Goal: Transaction & Acquisition: Purchase product/service

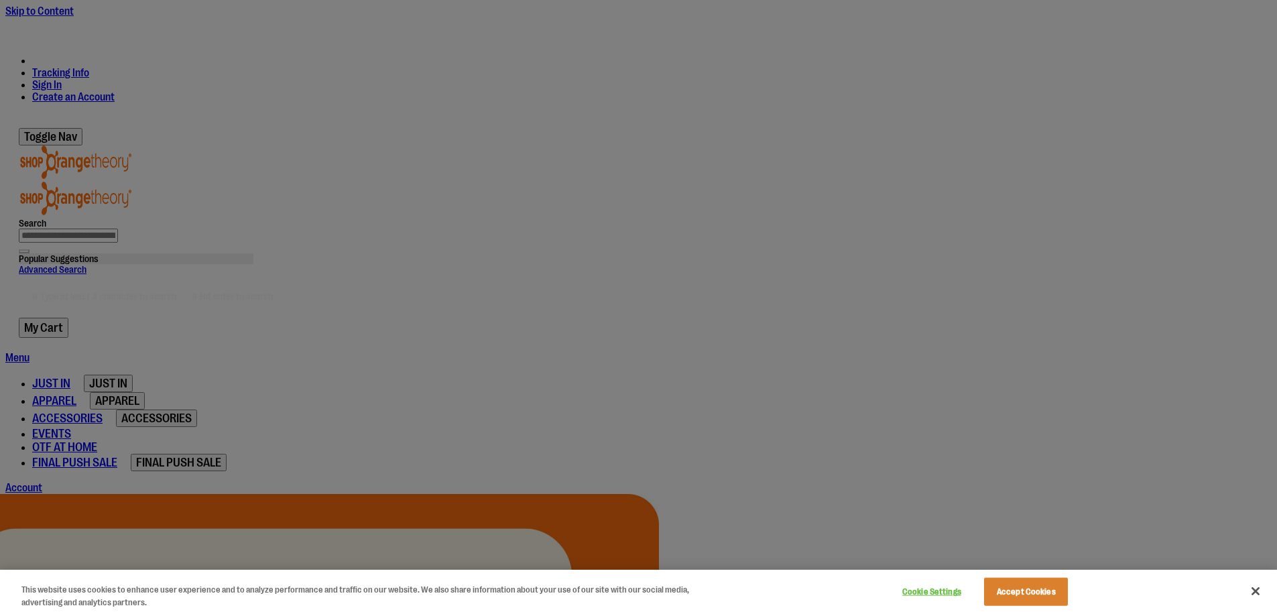
click at [1131, 38] on div at bounding box center [638, 308] width 1277 height 616
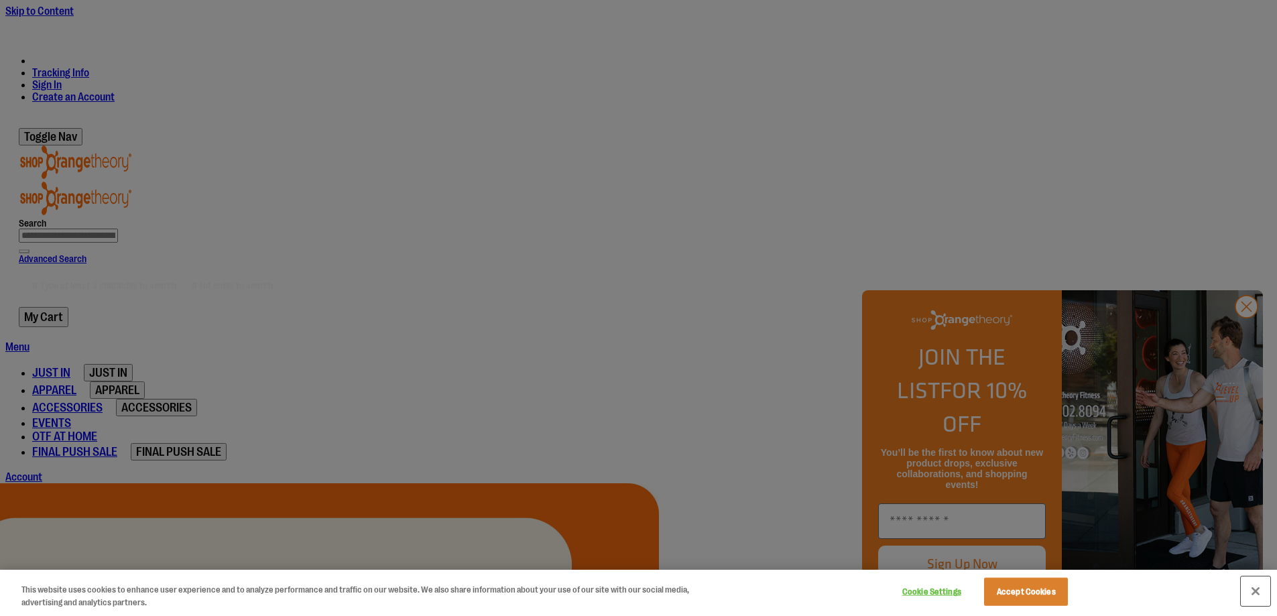
click at [1255, 587] on button "Close" at bounding box center [1255, 590] width 29 height 29
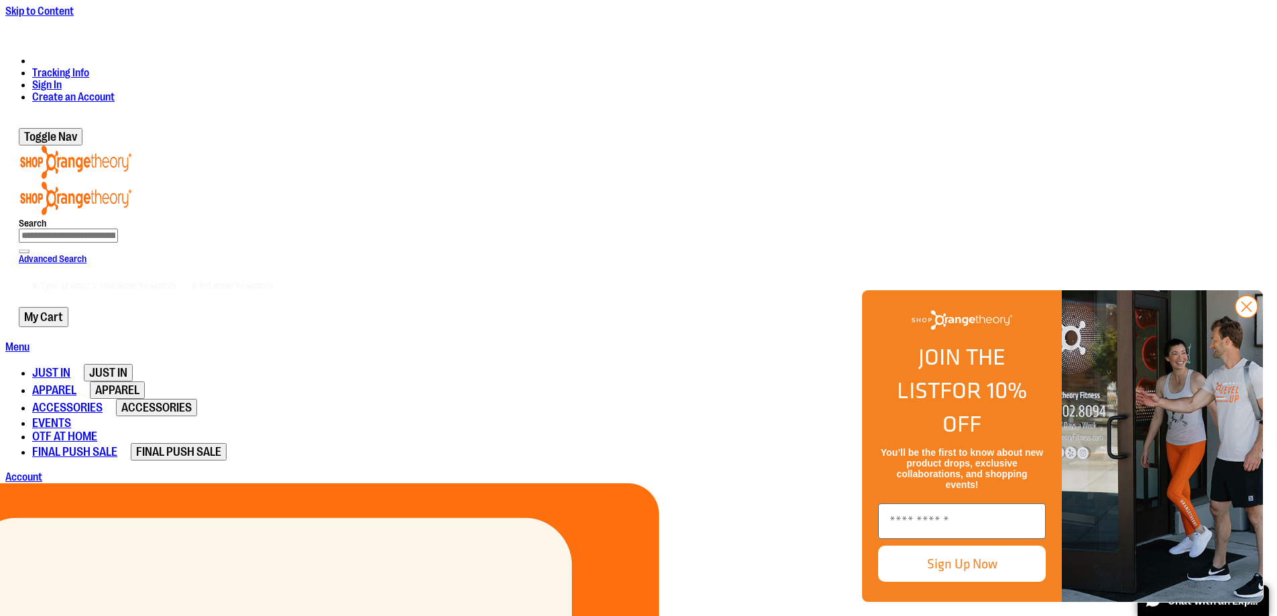
click at [62, 79] on link "Sign In" at bounding box center [46, 85] width 29 height 12
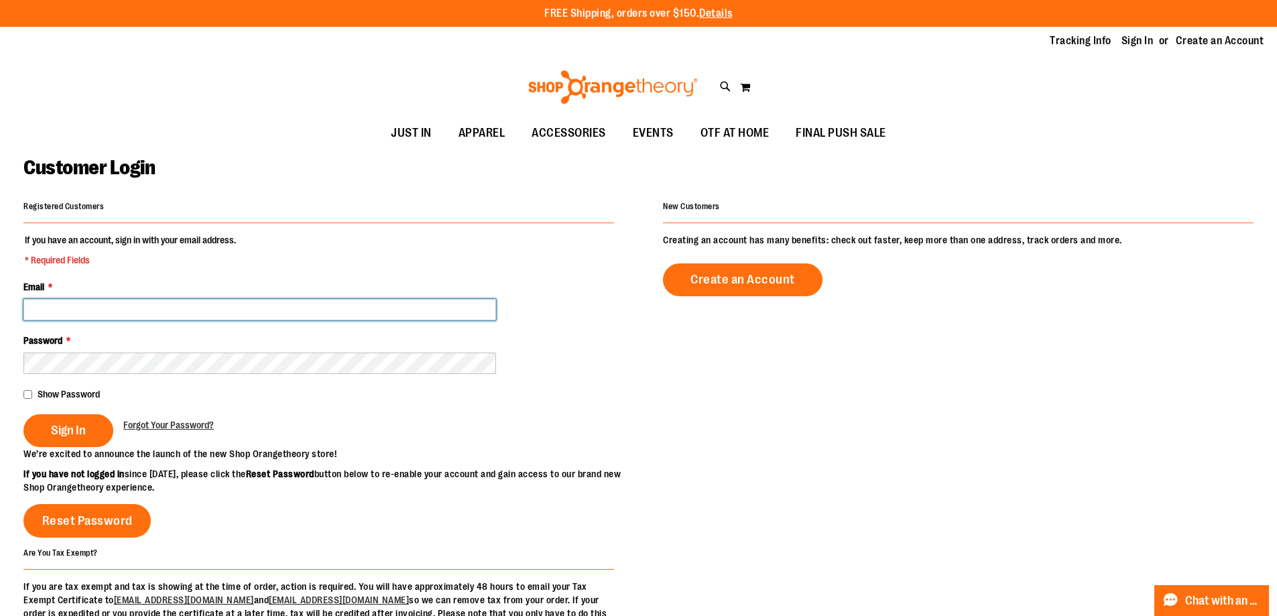
click at [214, 306] on input "Email *" at bounding box center [259, 309] width 473 height 21
click at [109, 311] on input "**********" at bounding box center [259, 309] width 473 height 21
type input "**********"
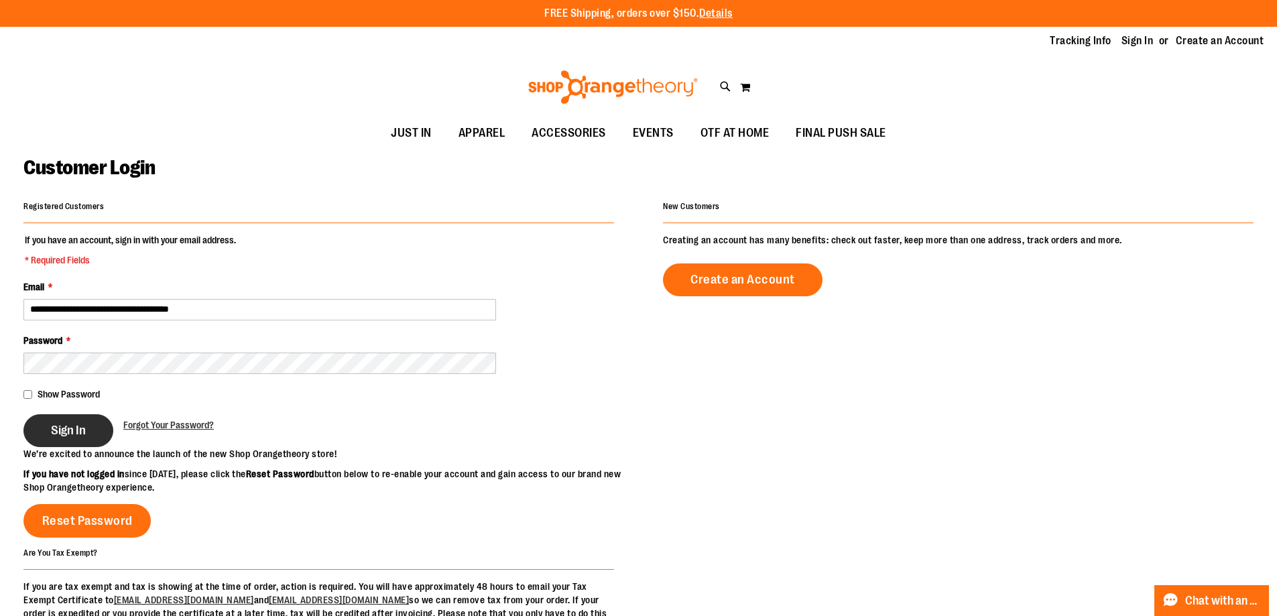
click at [87, 415] on button "Sign In" at bounding box center [68, 430] width 90 height 33
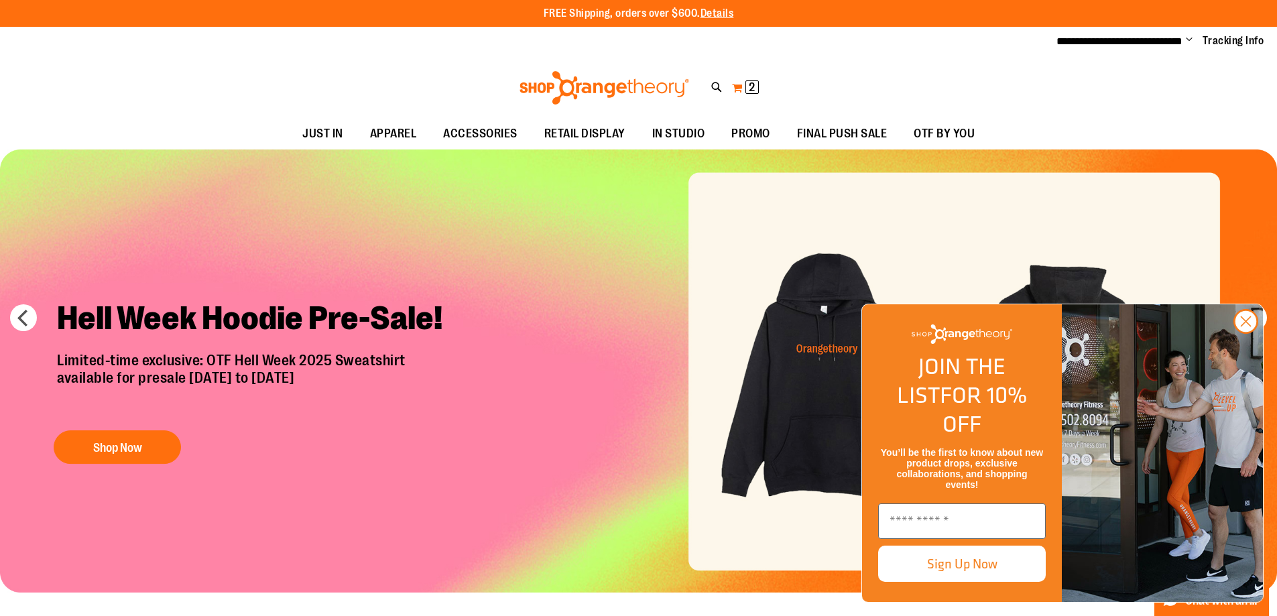
click at [745, 84] on span "2 2 items" at bounding box center [751, 86] width 13 height 13
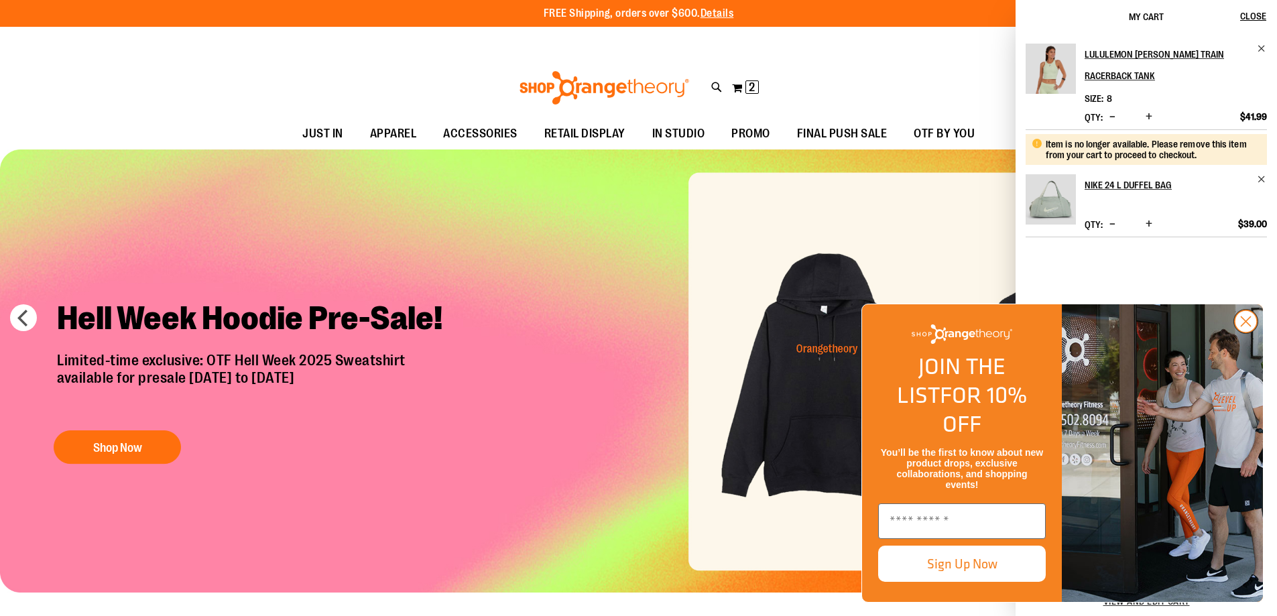
click at [1252, 332] on circle "Close dialog" at bounding box center [1246, 321] width 22 height 22
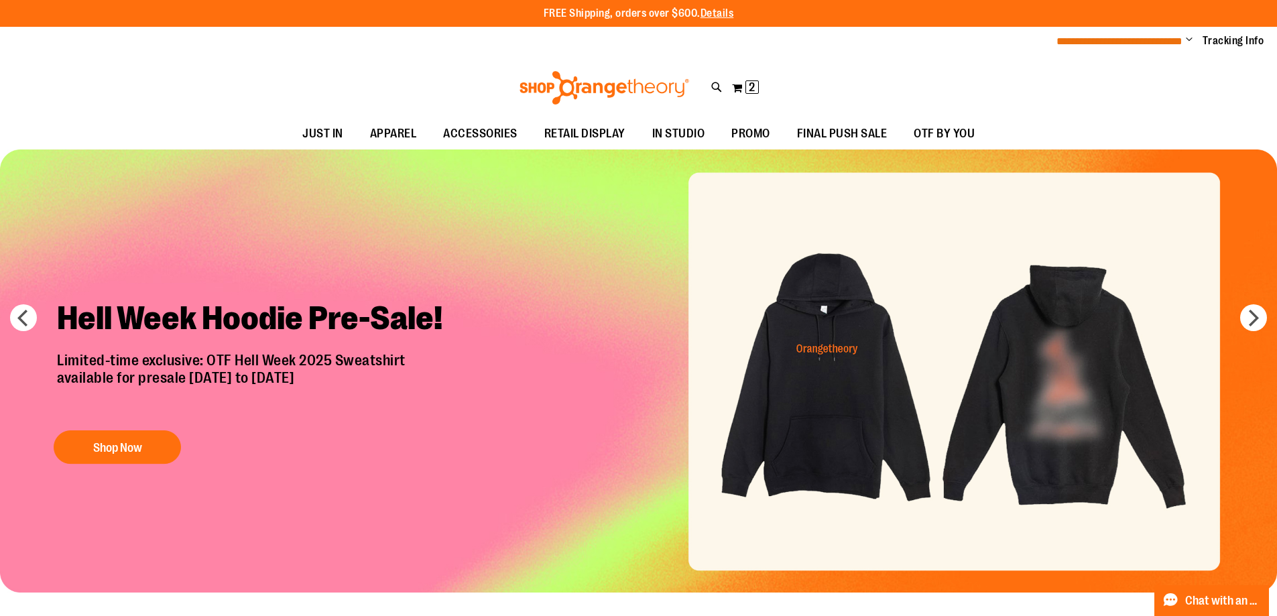
click at [1176, 38] on span "**********" at bounding box center [1119, 41] width 126 height 10
click at [1188, 41] on span "Change" at bounding box center [1189, 40] width 7 height 13
click at [752, 80] on span "2" at bounding box center [752, 86] width 6 height 13
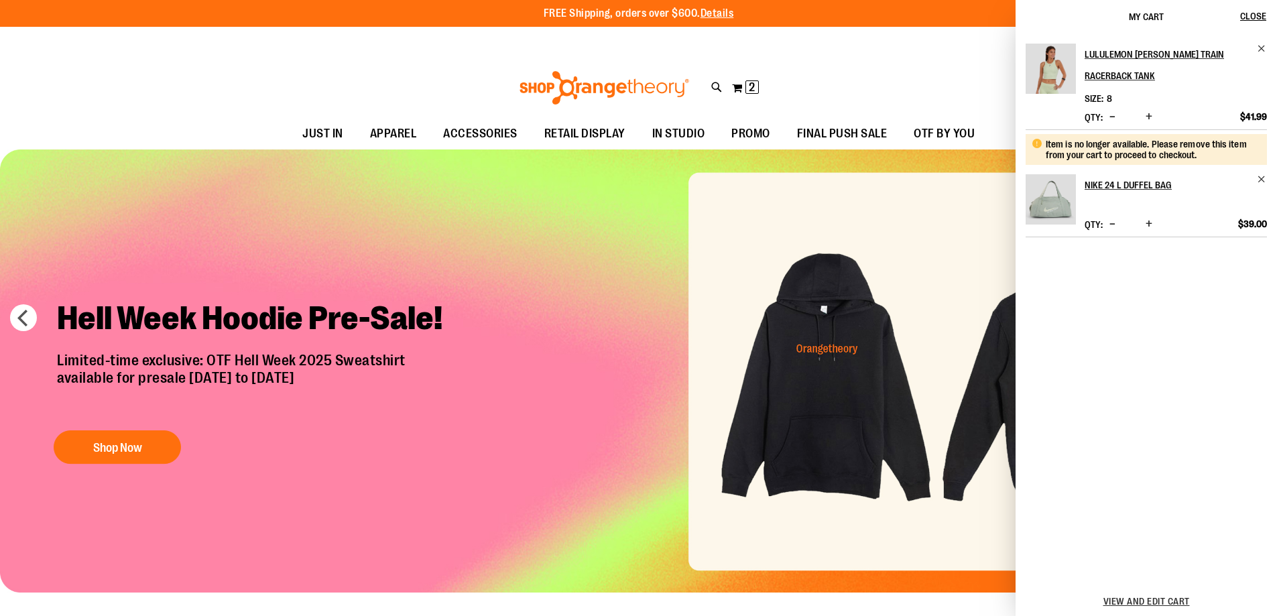
click at [1115, 223] on button "Decrease product quantity" at bounding box center [1112, 224] width 13 height 13
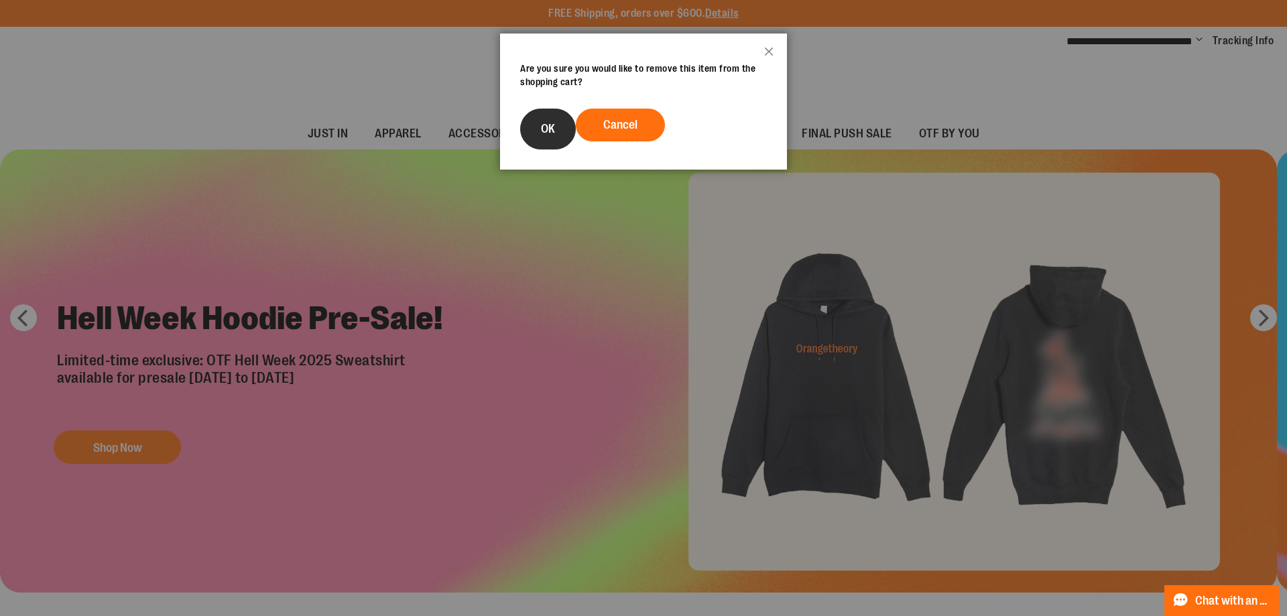
click at [544, 139] on button "OK" at bounding box center [548, 129] width 56 height 41
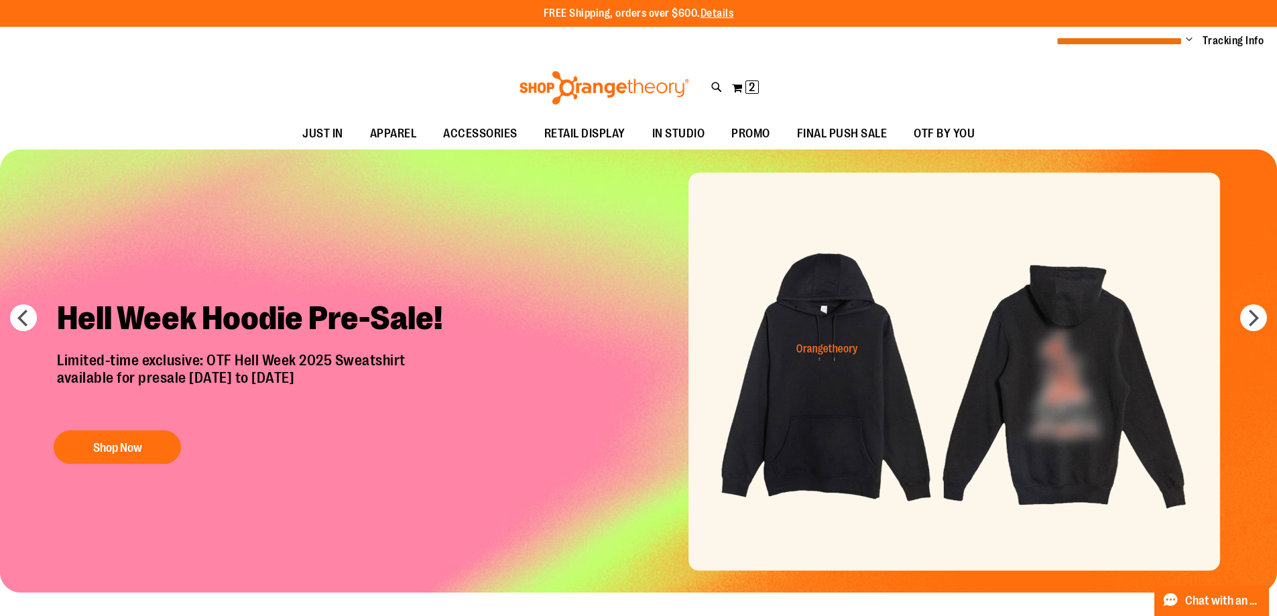
click at [1164, 41] on span "**********" at bounding box center [1119, 41] width 126 height 10
click at [1180, 42] on span "**********" at bounding box center [1119, 41] width 126 height 10
click at [1189, 36] on span "Change" at bounding box center [1189, 40] width 7 height 13
click at [741, 86] on button "My Cart 1 1 items" at bounding box center [745, 87] width 28 height 21
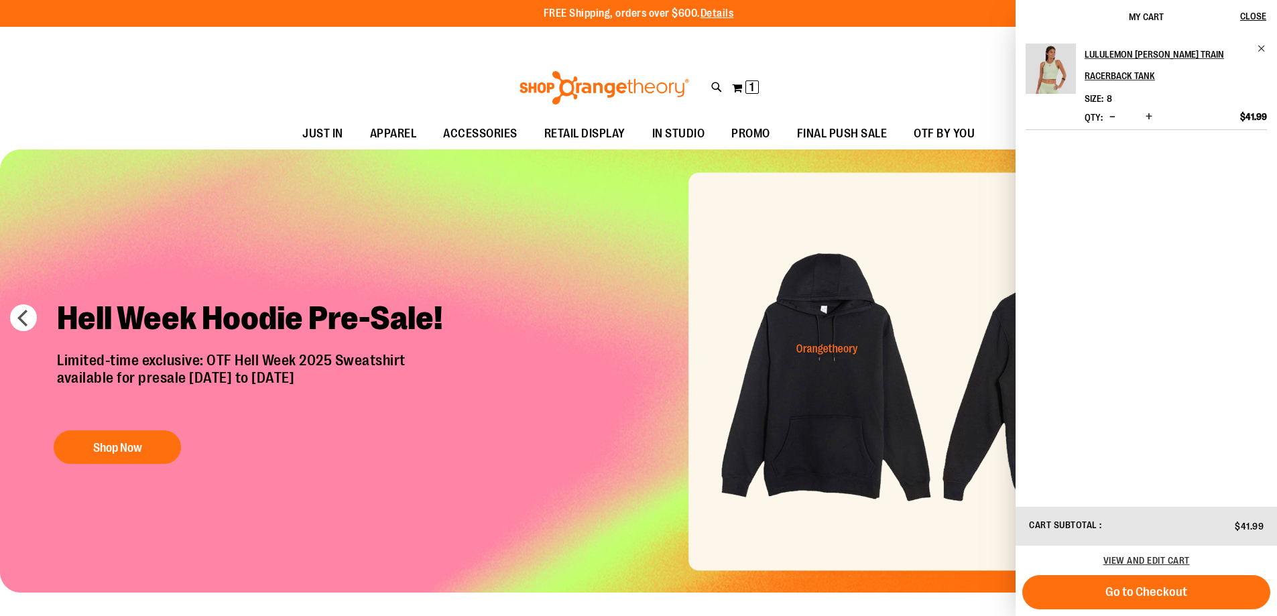
click at [1113, 119] on span "Decrease product quantity" at bounding box center [1112, 116] width 6 height 13
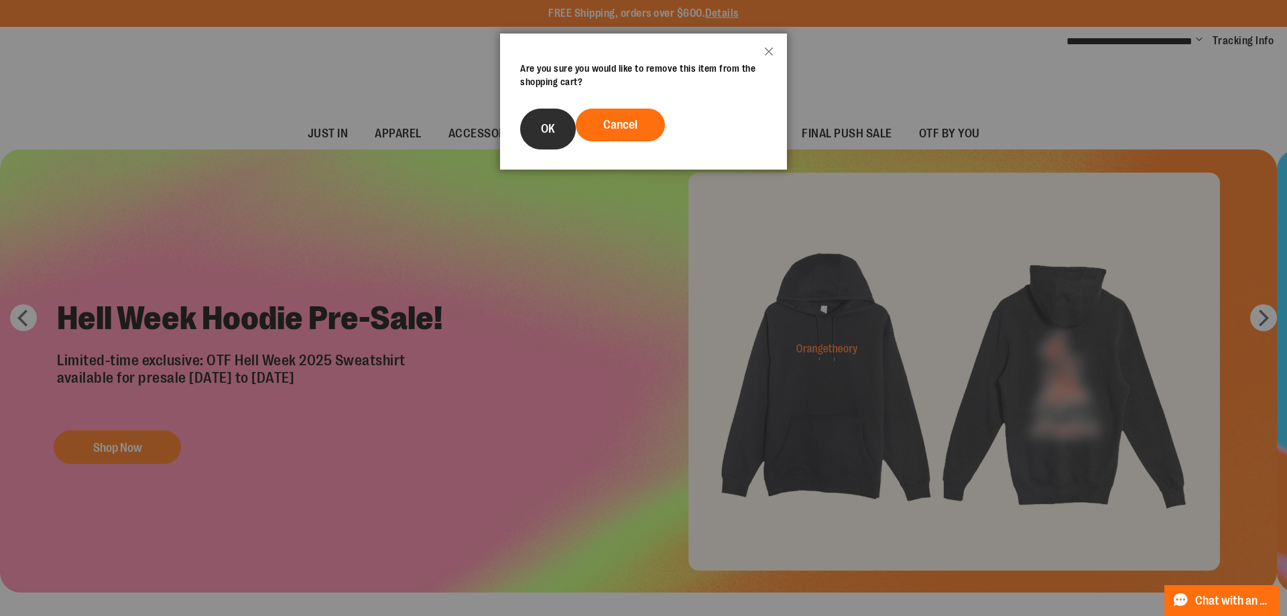
click at [545, 123] on span "OK" at bounding box center [548, 128] width 14 height 13
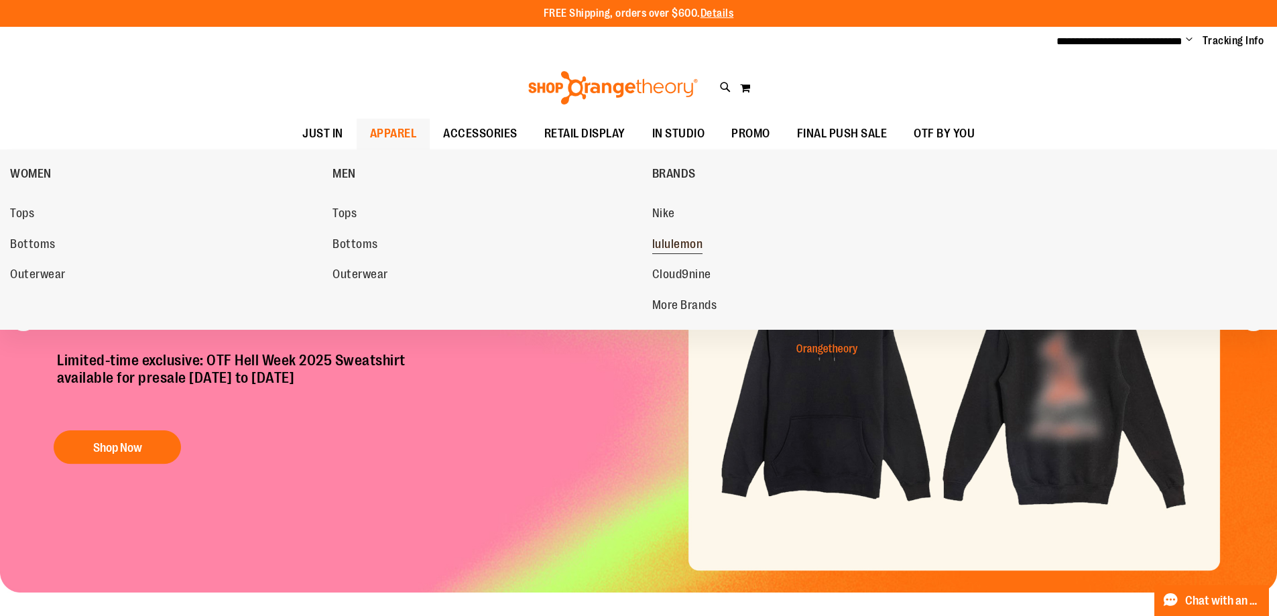
click at [678, 248] on span "lululemon" at bounding box center [677, 245] width 51 height 17
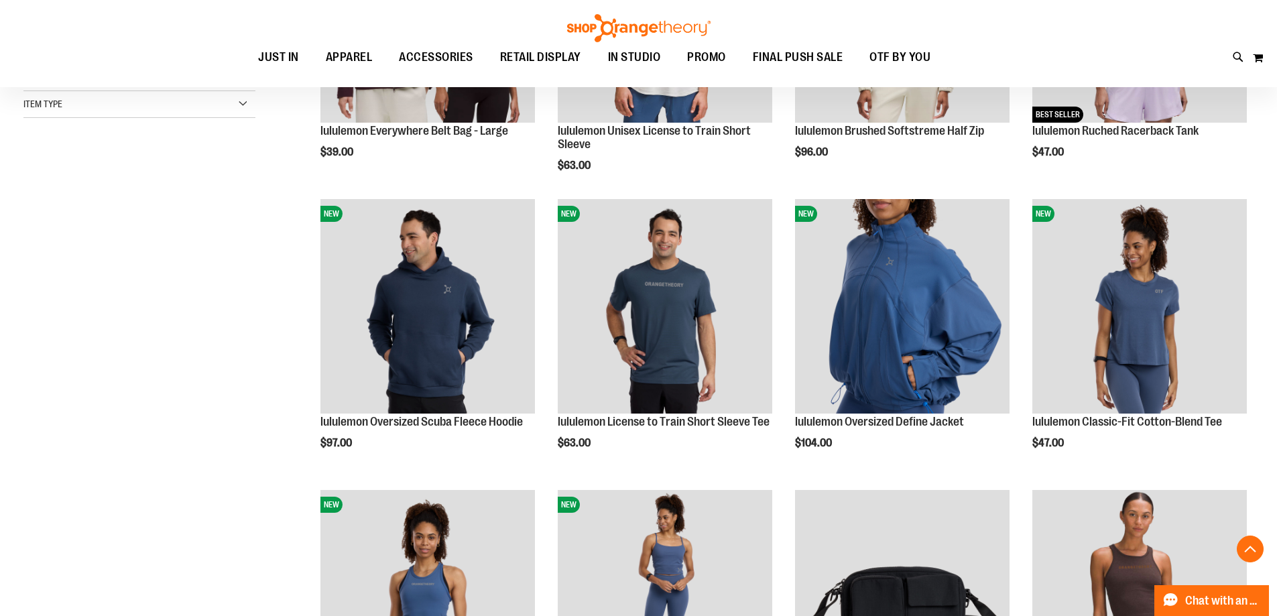
scroll to position [178, 0]
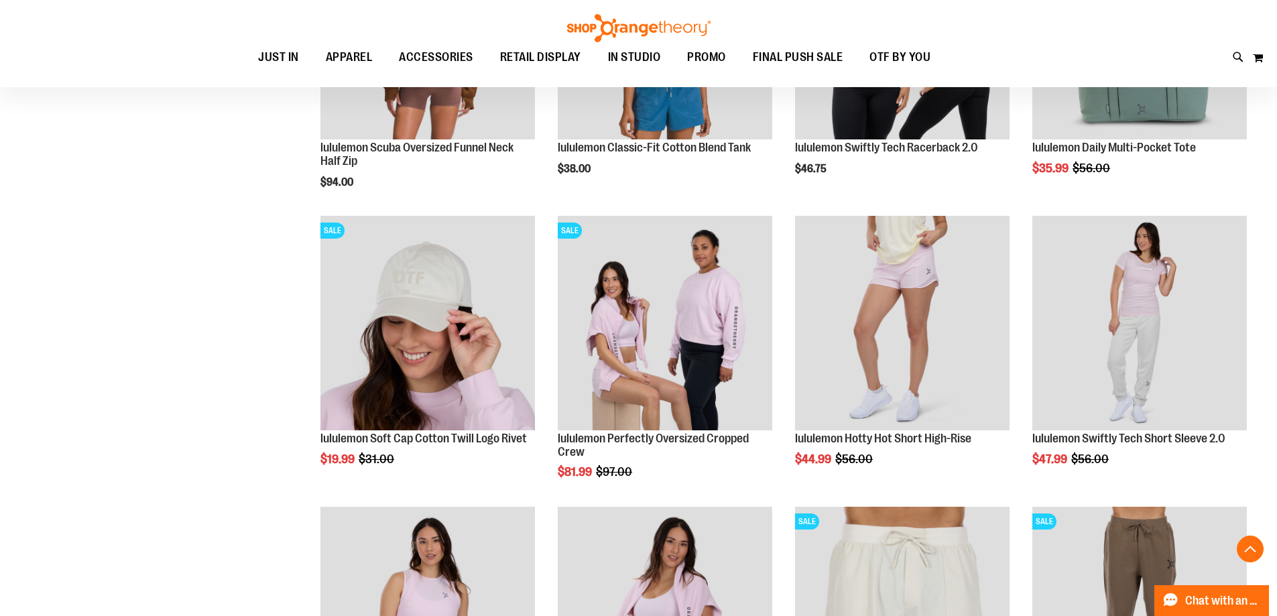
scroll to position [1251, 0]
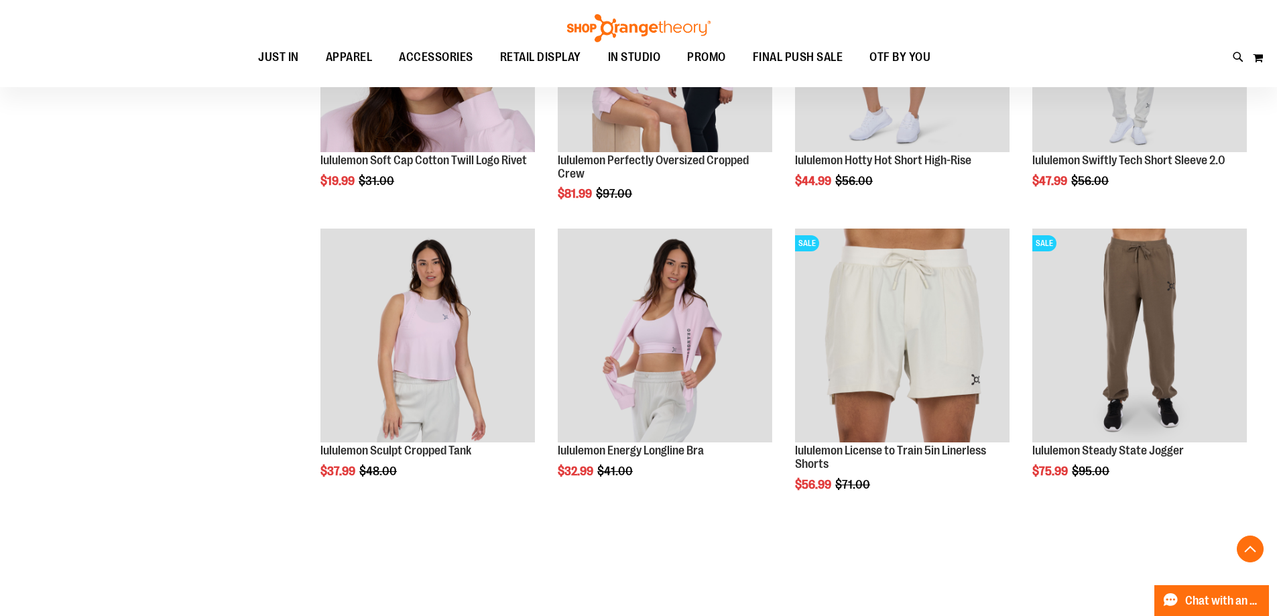
scroll to position [1519, 0]
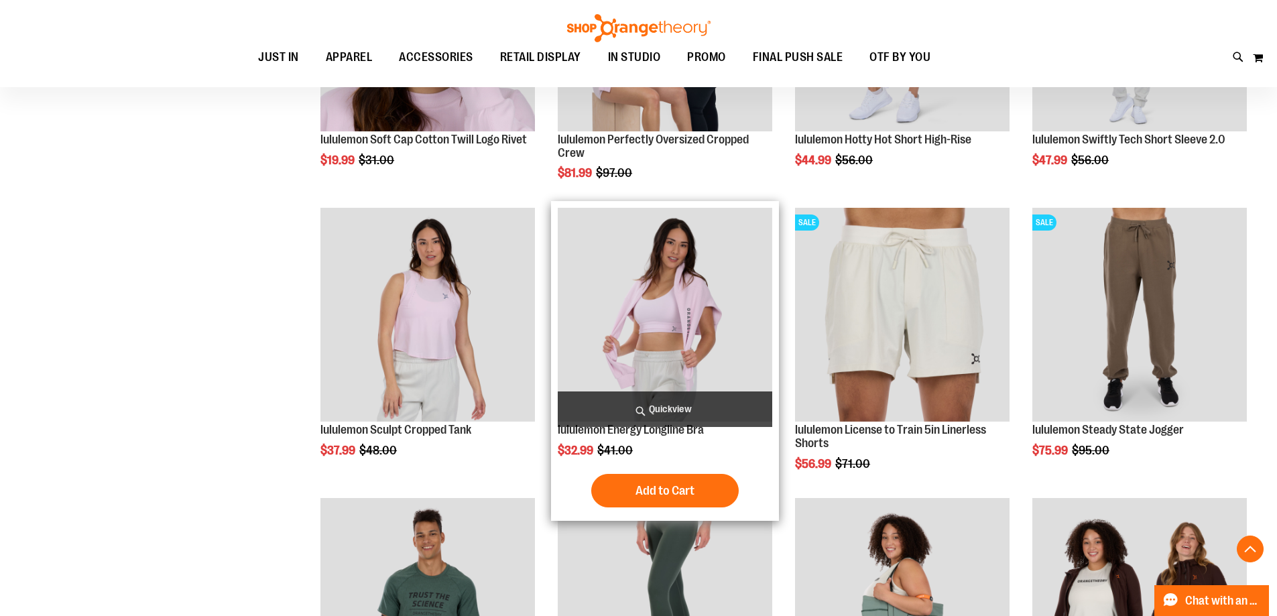
click at [717, 324] on img "product" at bounding box center [665, 315] width 214 height 214
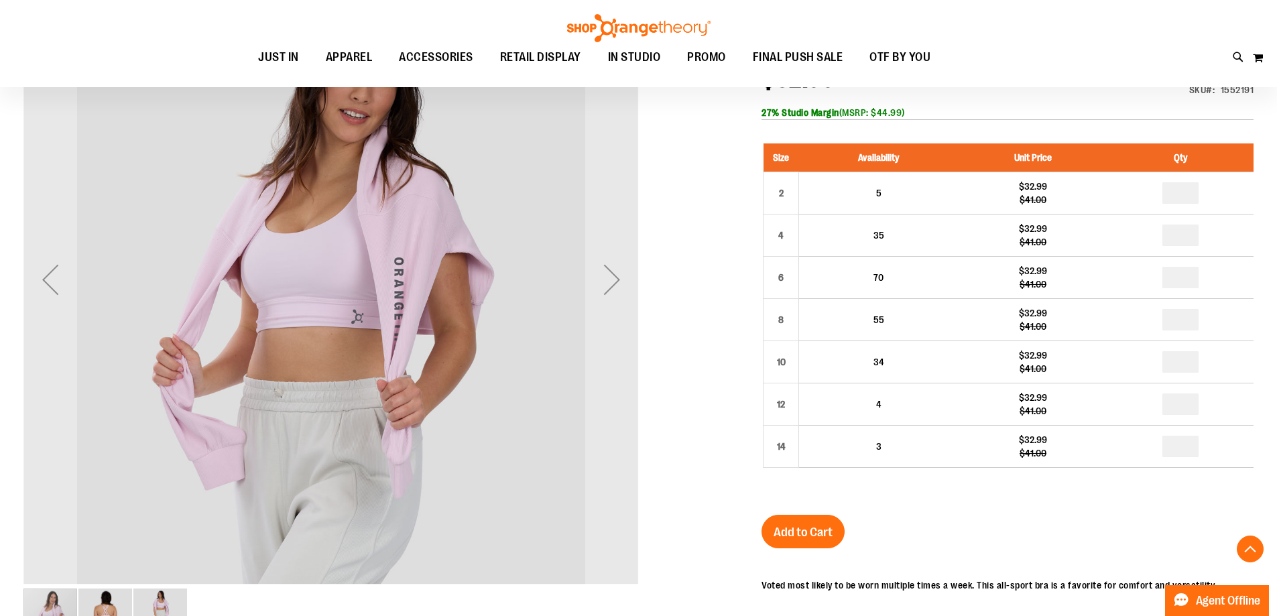
scroll to position [222, 0]
click at [627, 279] on div "Next" at bounding box center [612, 280] width 54 height 54
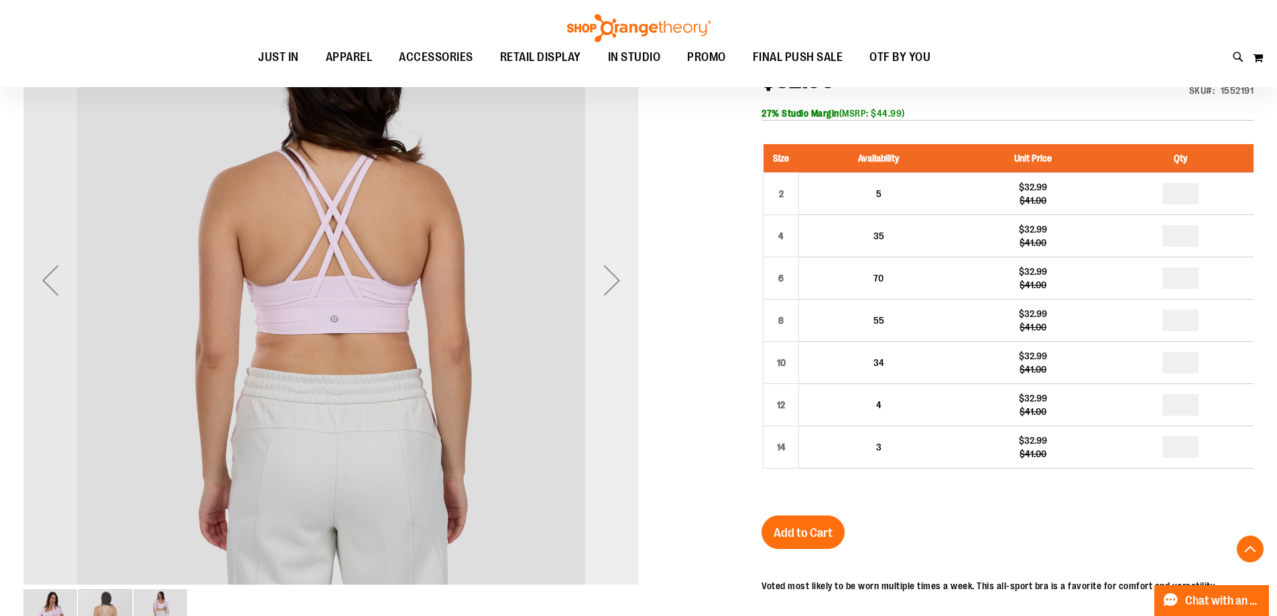
click at [627, 279] on div "Next" at bounding box center [612, 280] width 54 height 54
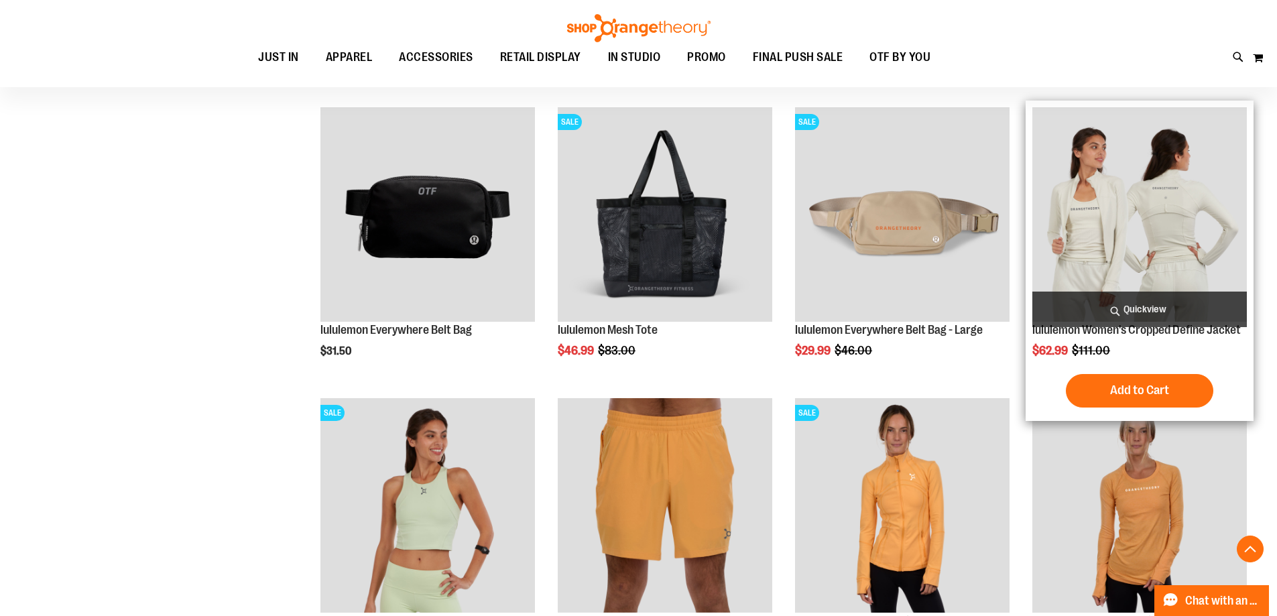
scroll to position [1072, 0]
click at [1188, 273] on img "product" at bounding box center [1139, 214] width 214 height 214
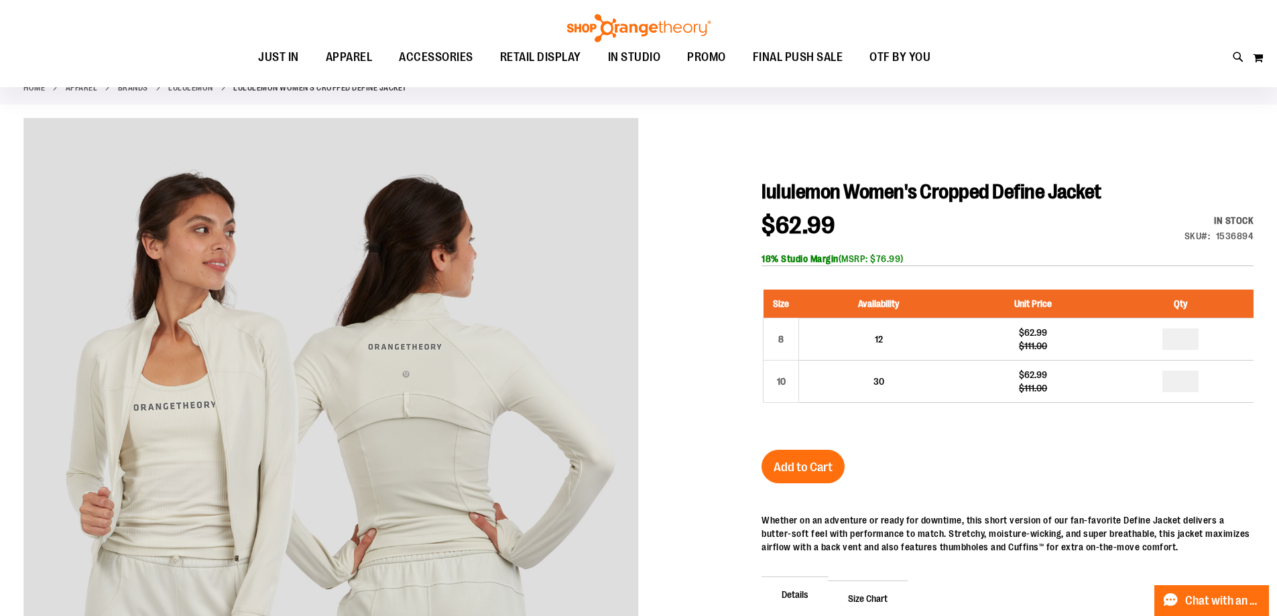
scroll to position [88, 0]
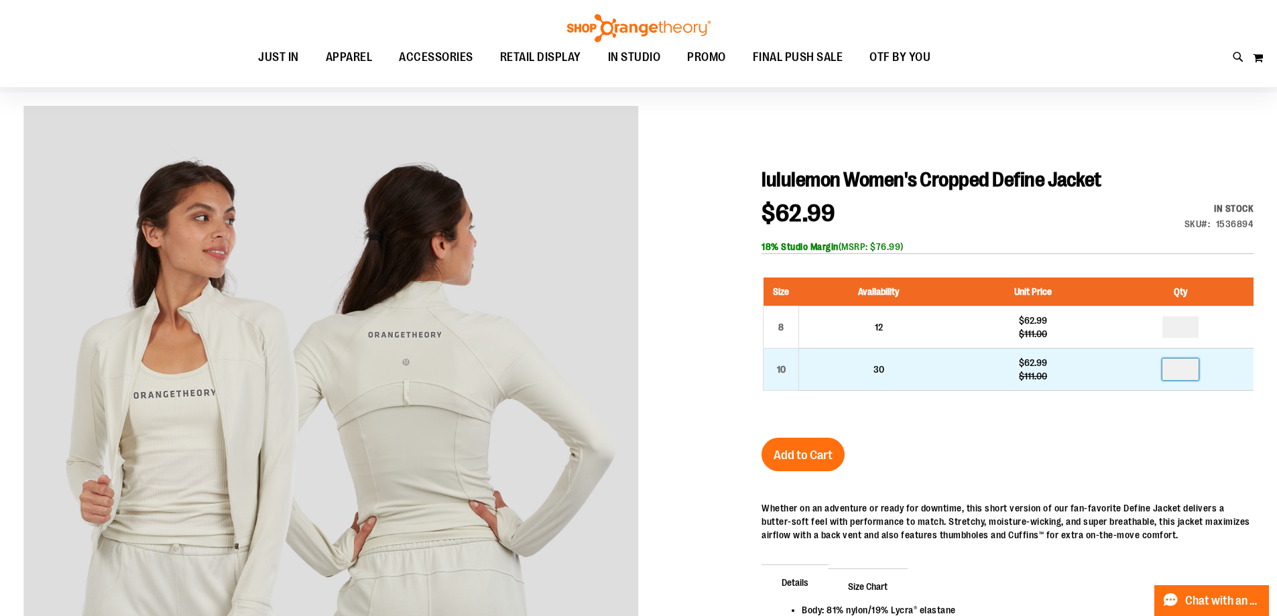
click at [1174, 370] on input "number" at bounding box center [1180, 369] width 36 height 21
type input "*"
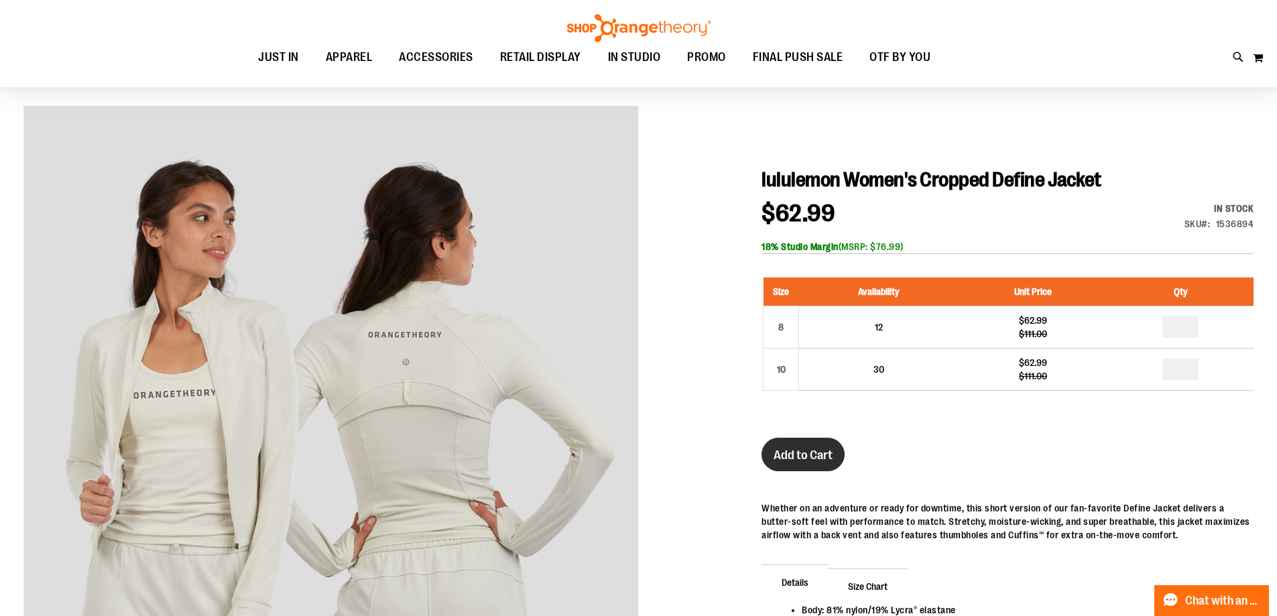
click at [814, 444] on button "Add to Cart" at bounding box center [802, 455] width 83 height 34
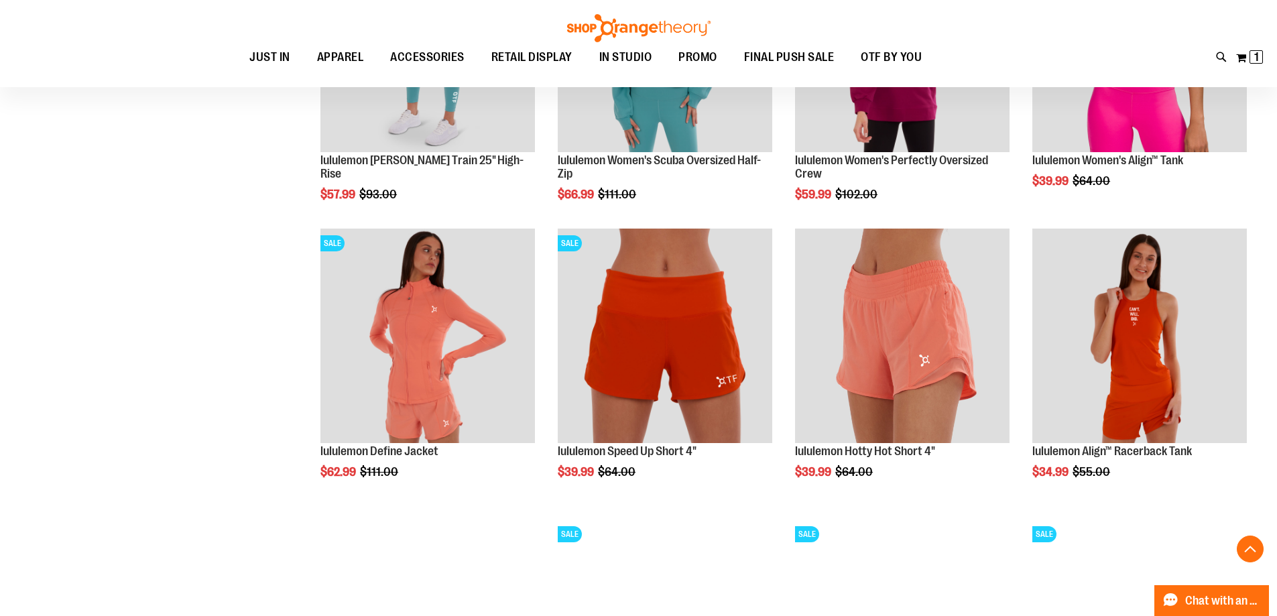
scroll to position [1251, 0]
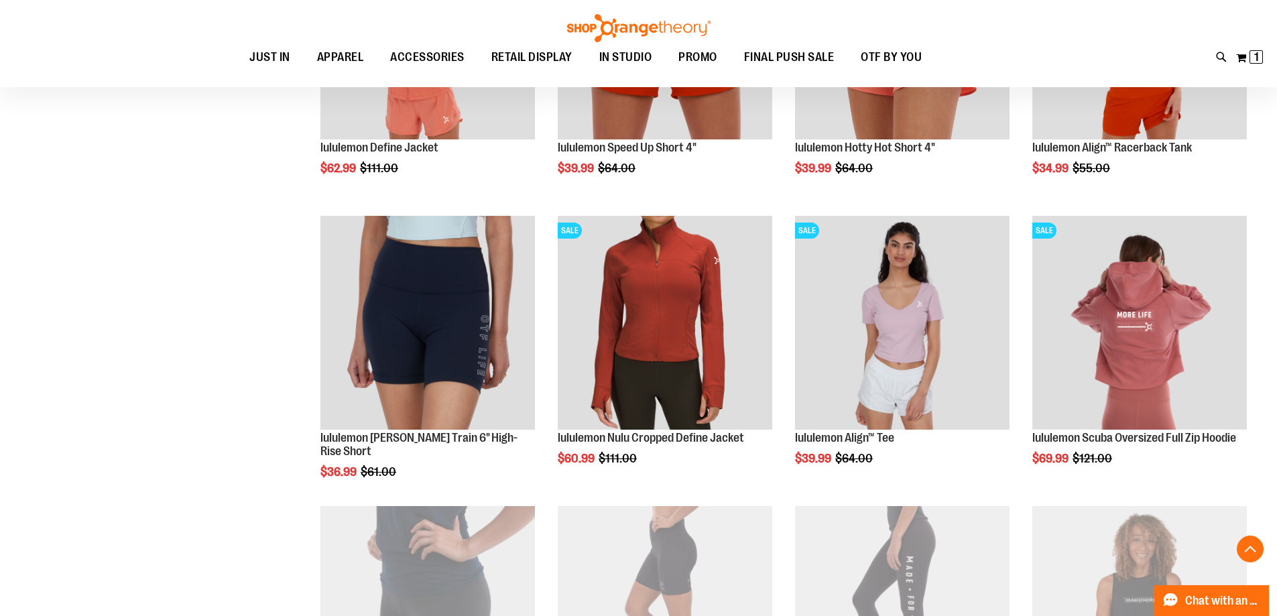
scroll to position [1563, 0]
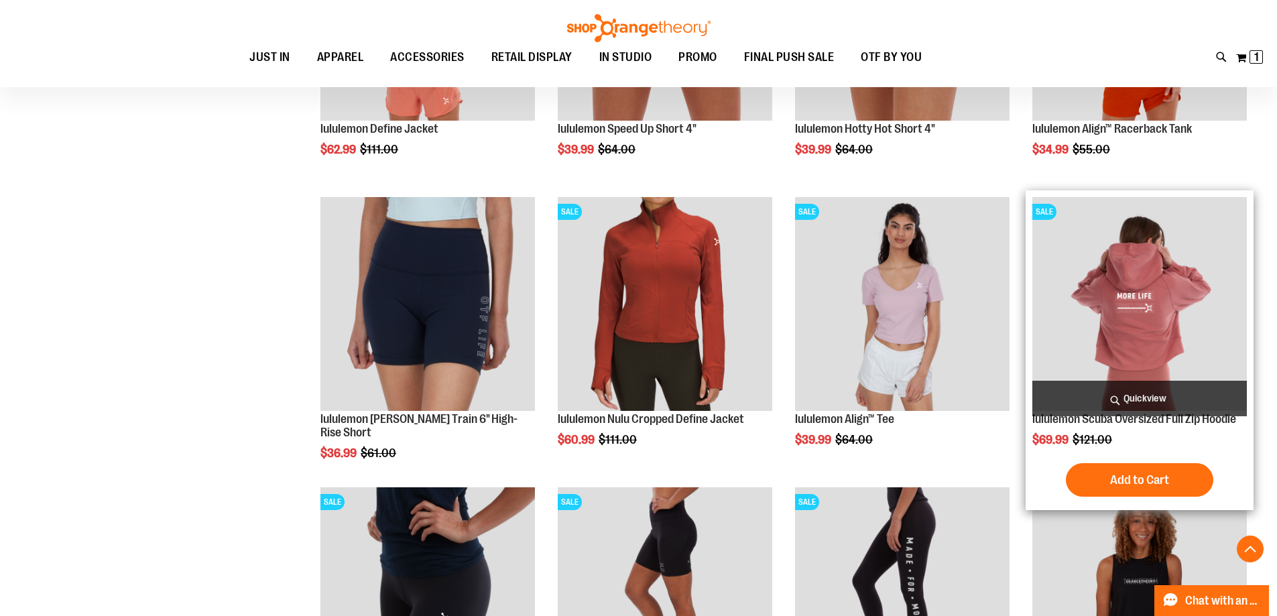
click at [1155, 328] on img "product" at bounding box center [1139, 304] width 214 height 214
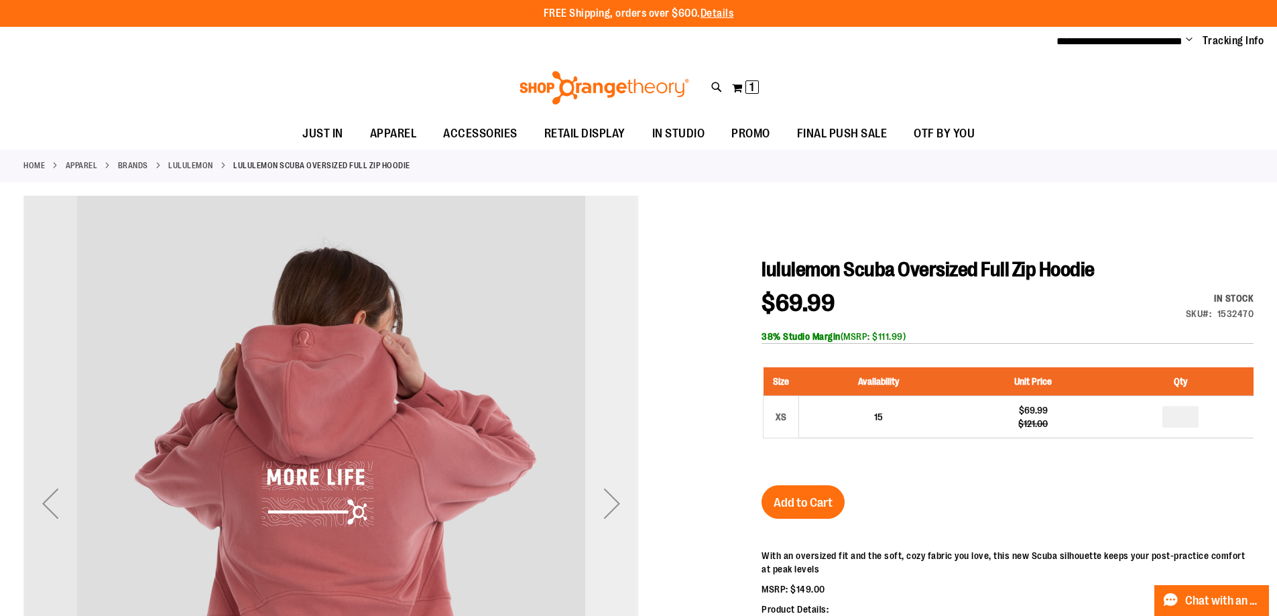
click at [603, 492] on div "Next" at bounding box center [612, 504] width 54 height 54
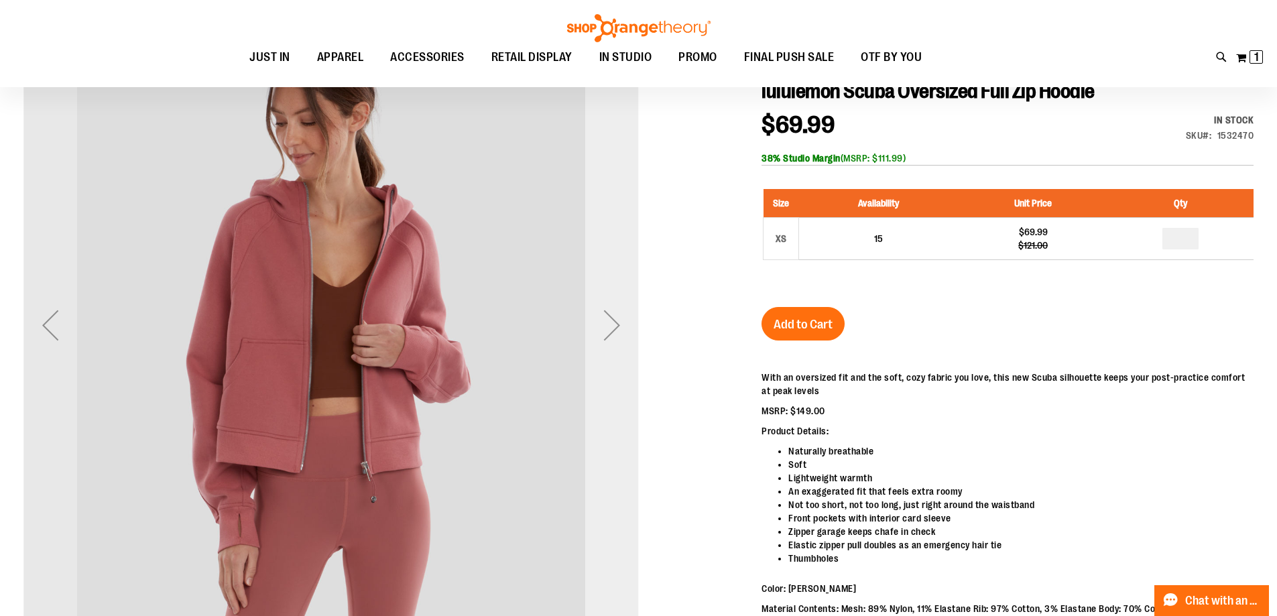
scroll to position [178, 0]
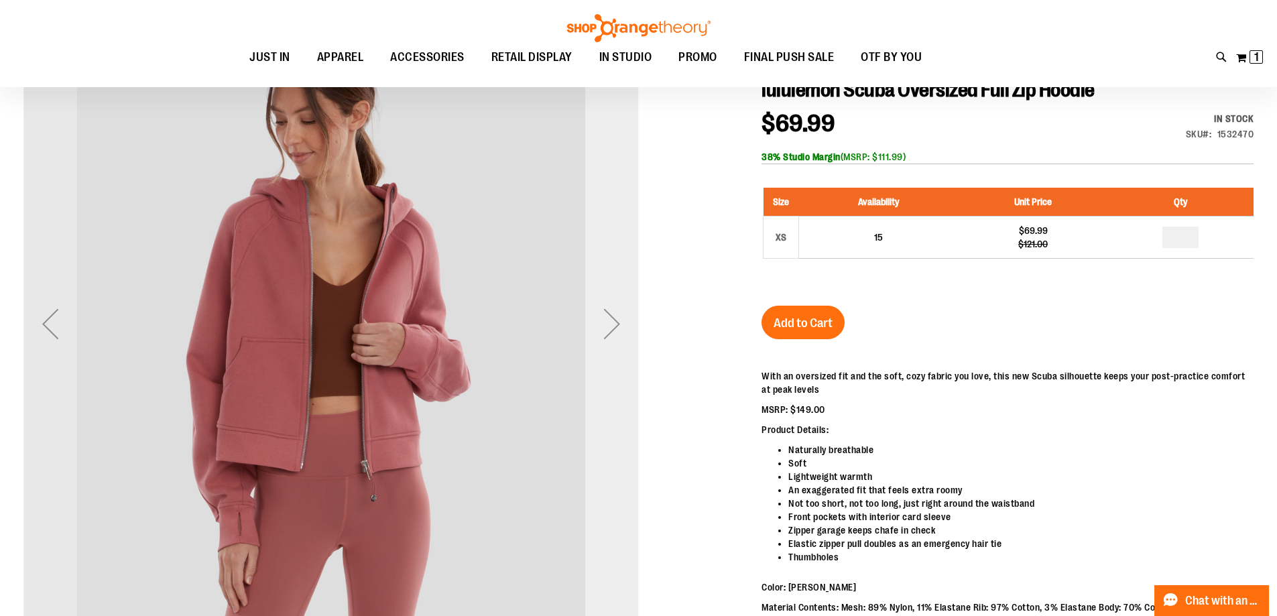
click at [614, 339] on div "Next" at bounding box center [612, 324] width 54 height 54
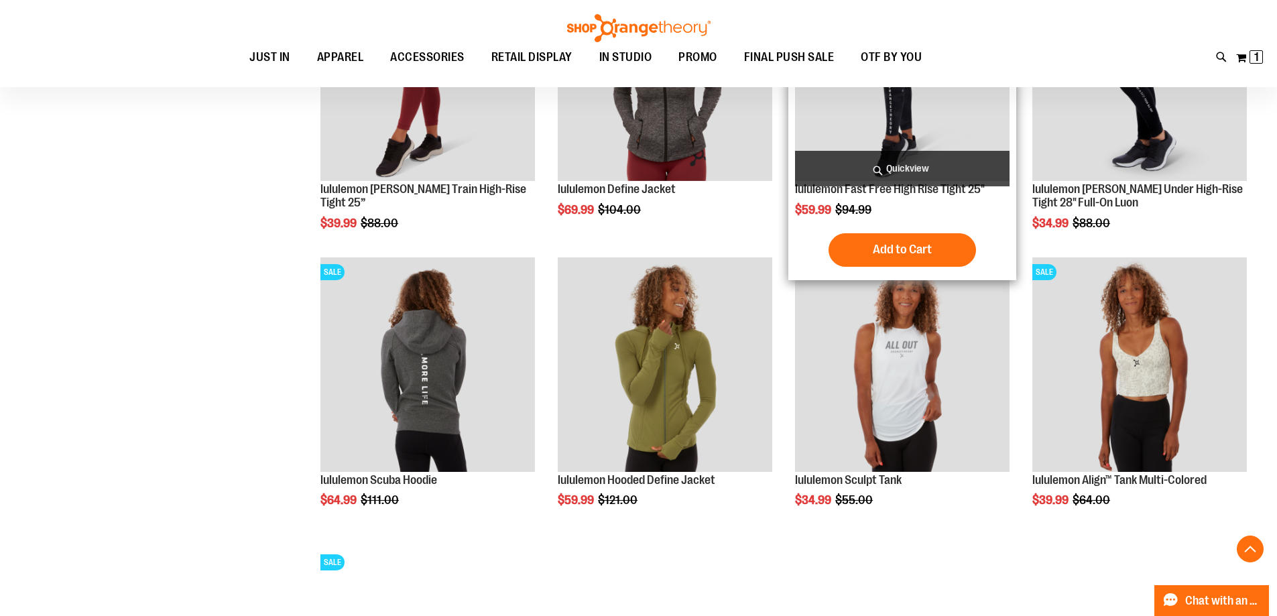
scroll to position [580, 0]
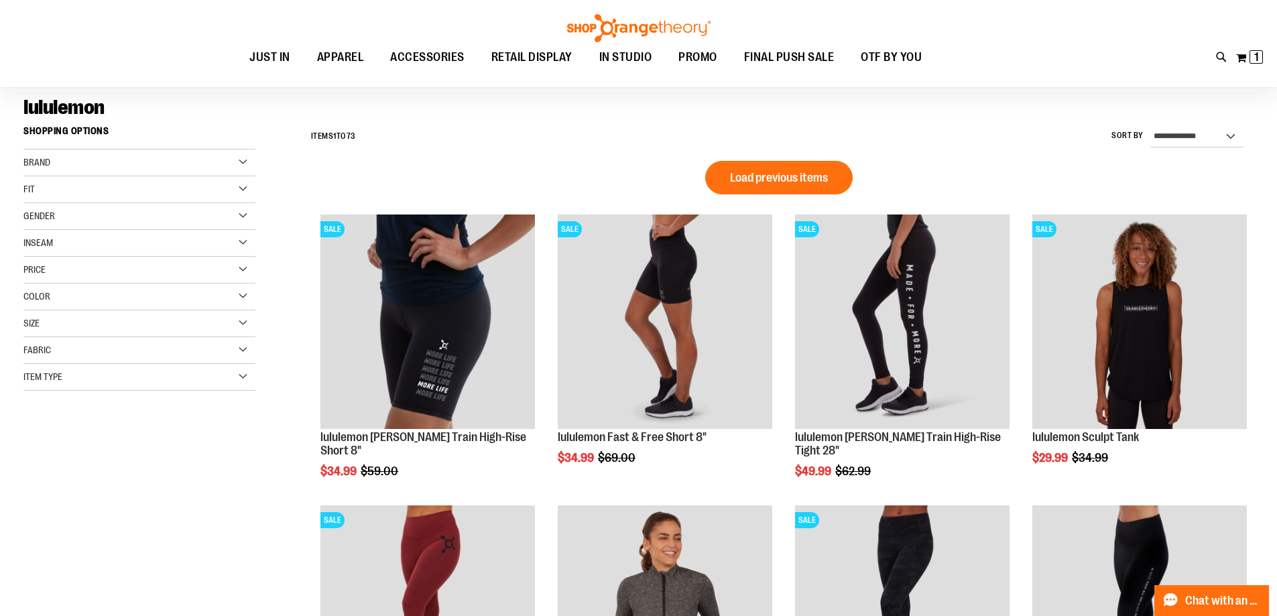
scroll to position [88, 0]
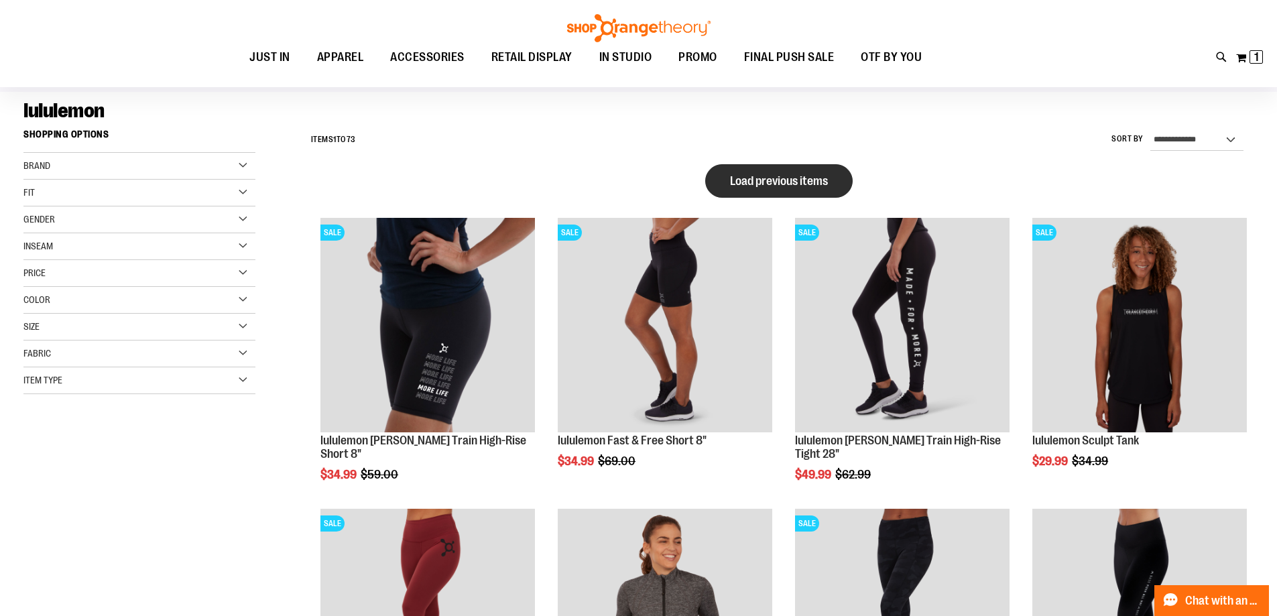
click at [765, 189] on button "Load previous items" at bounding box center [778, 181] width 147 height 34
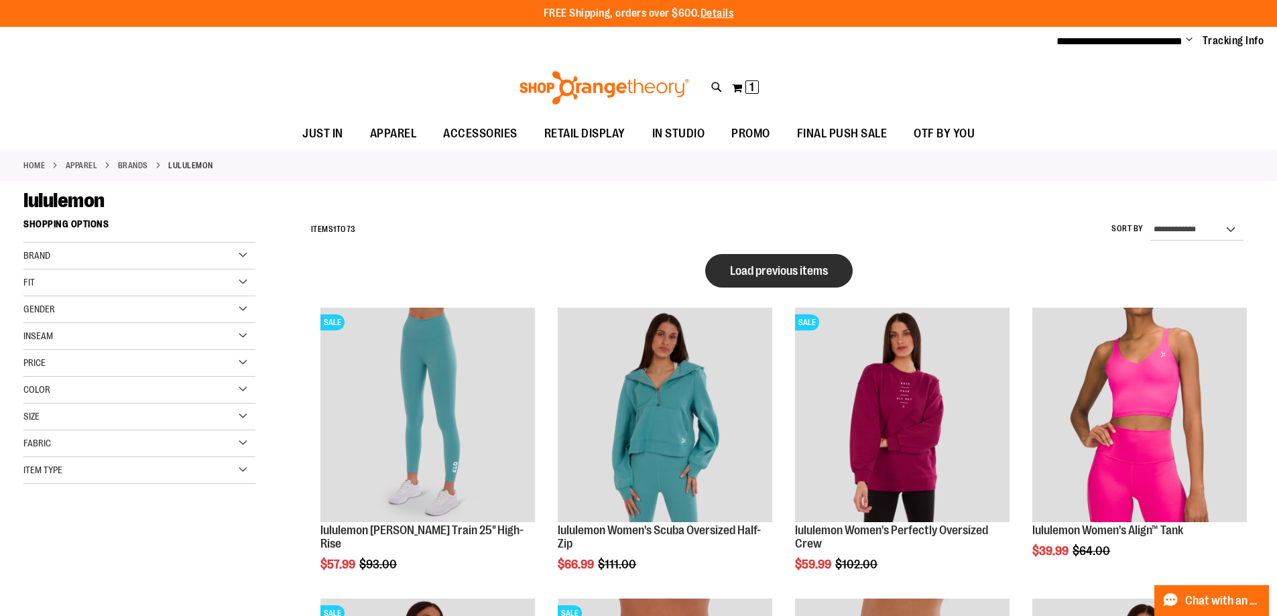
click at [772, 265] on span "Load previous items" at bounding box center [779, 270] width 98 height 13
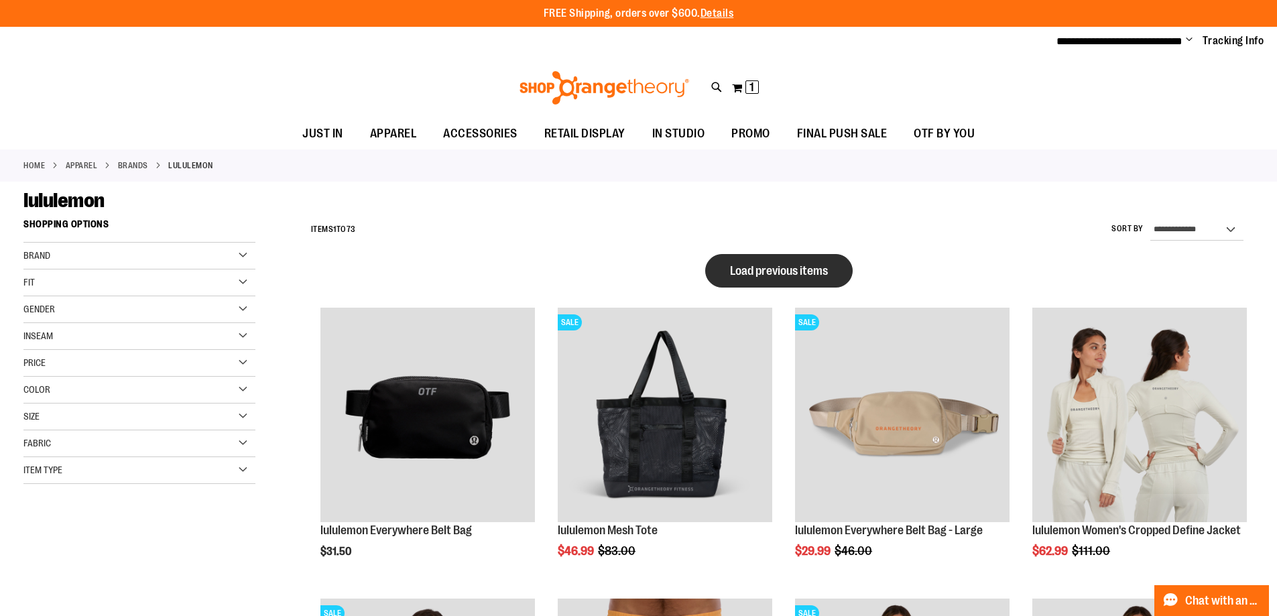
click at [803, 279] on button "Load previous items" at bounding box center [778, 271] width 147 height 34
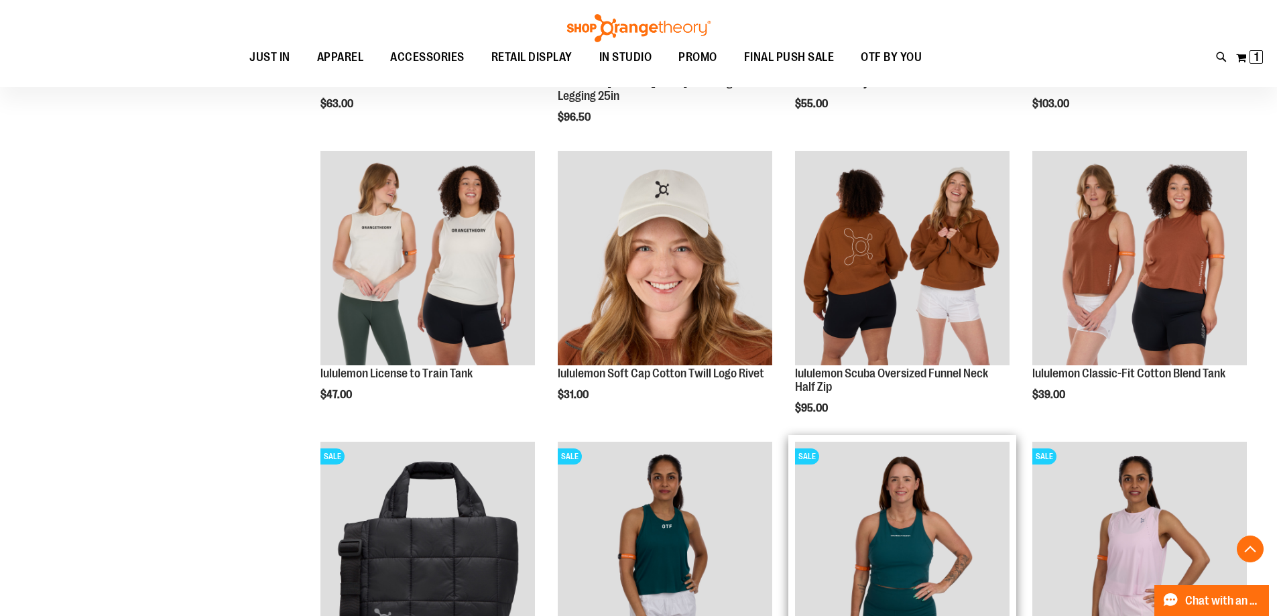
scroll to position [625, 0]
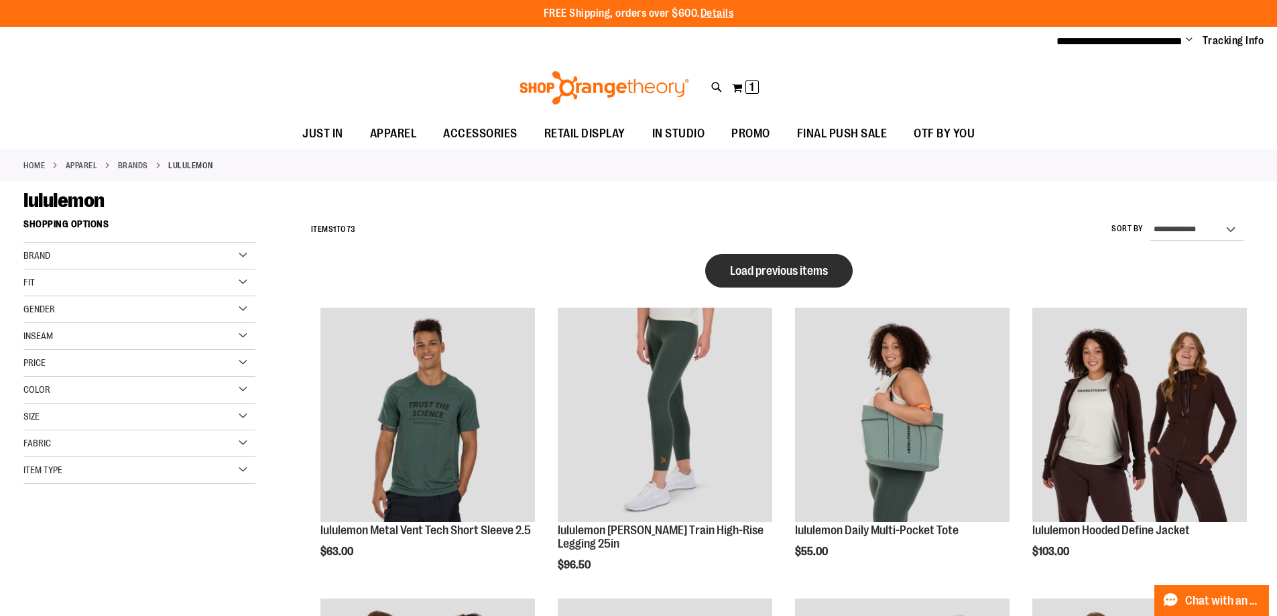
click at [832, 275] on button "Load previous items" at bounding box center [778, 271] width 147 height 34
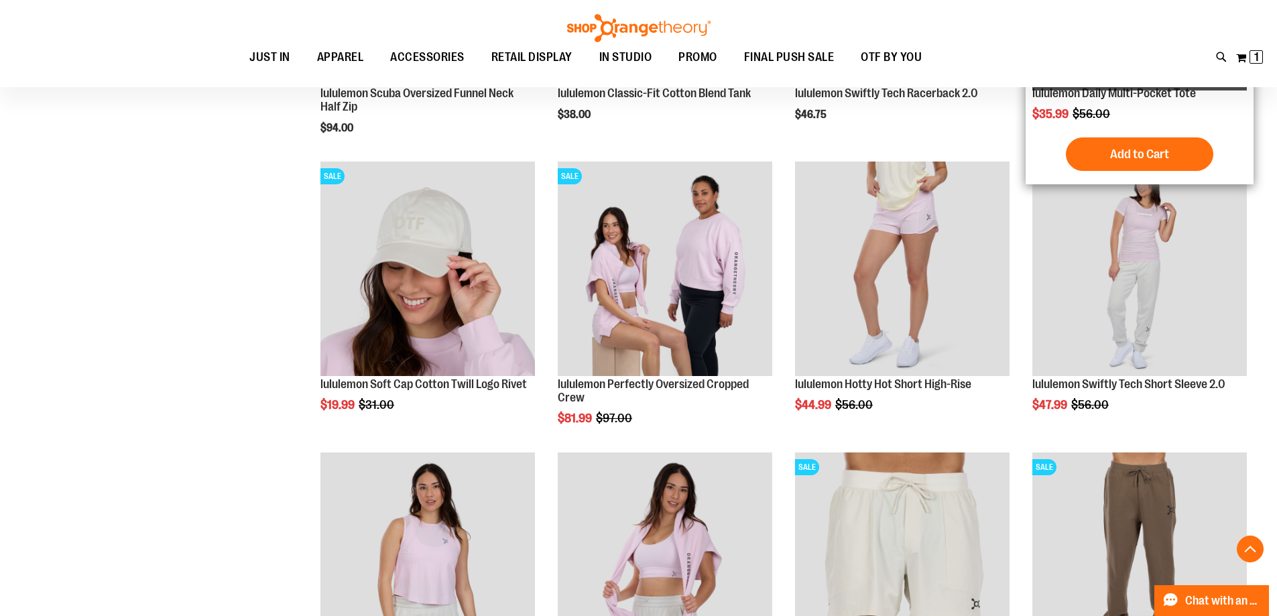
scroll to position [446, 0]
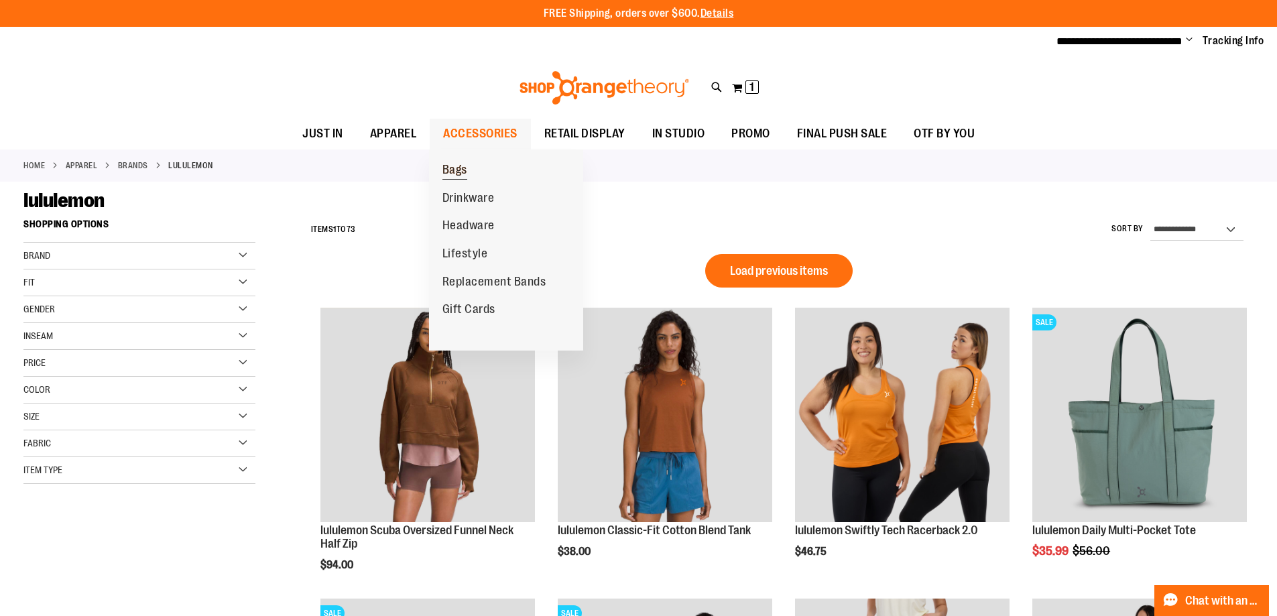
click at [466, 165] on span "Bags" at bounding box center [454, 171] width 25 height 17
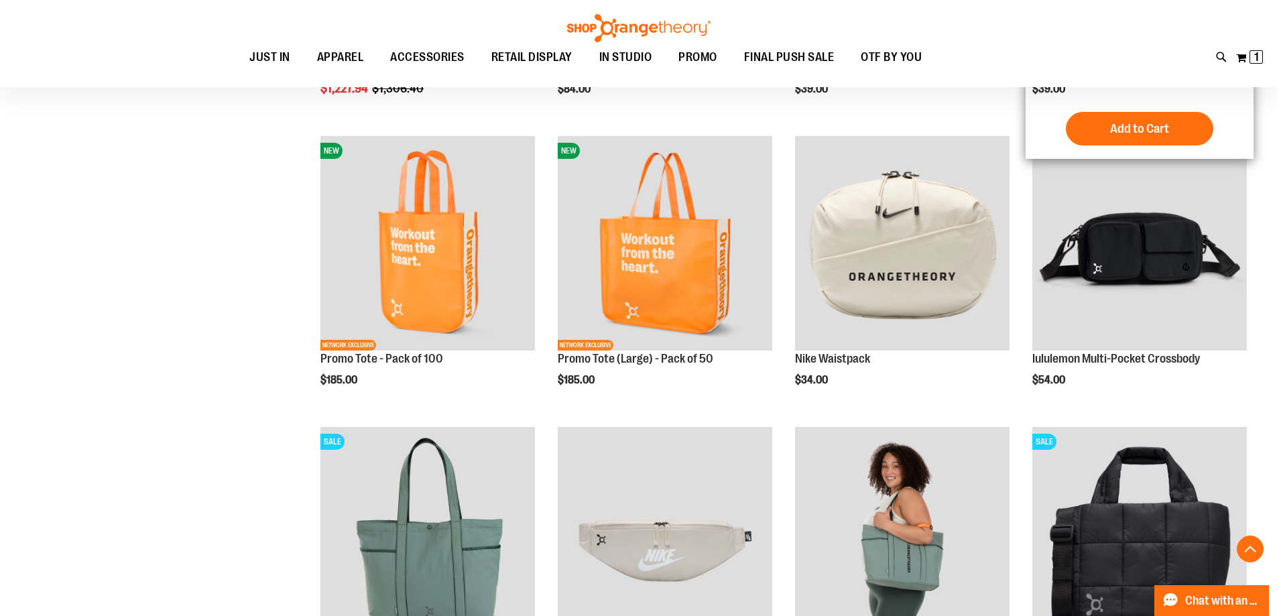
scroll to position [446, 0]
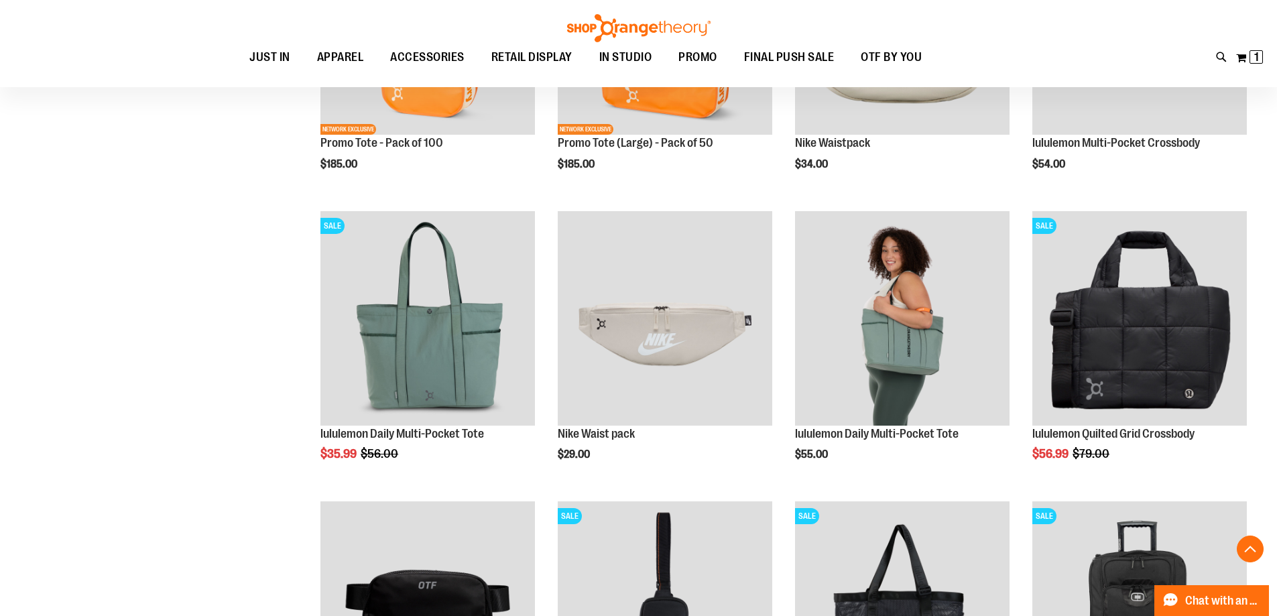
scroll to position [637, 0]
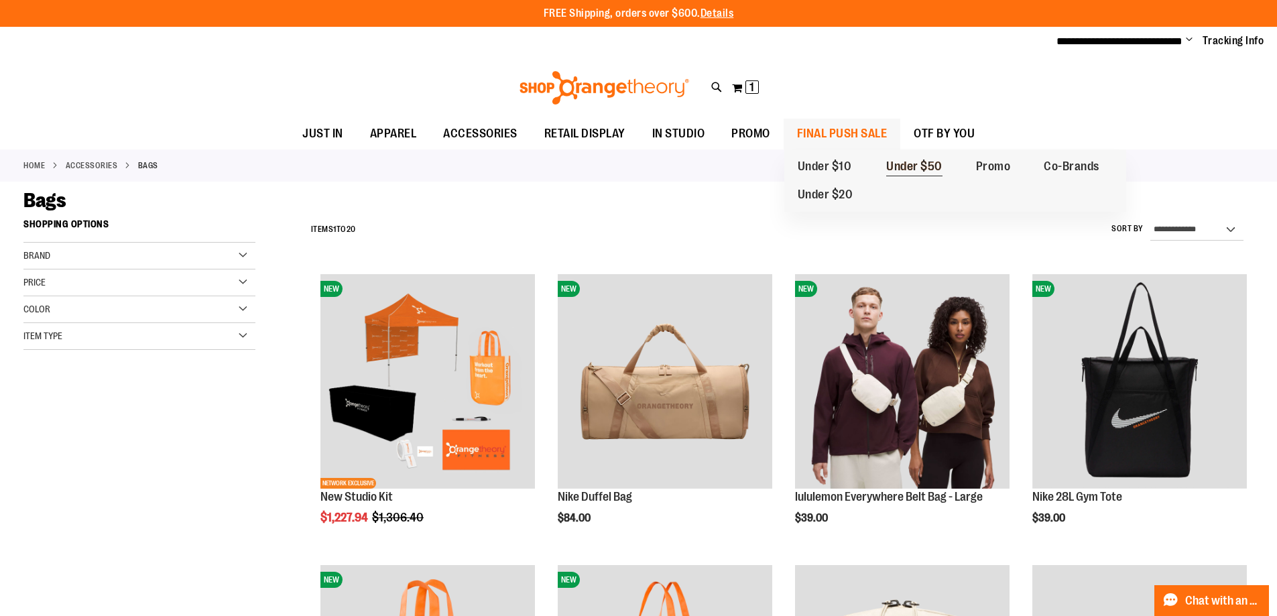
click at [928, 168] on span "Under $50" at bounding box center [914, 168] width 56 height 17
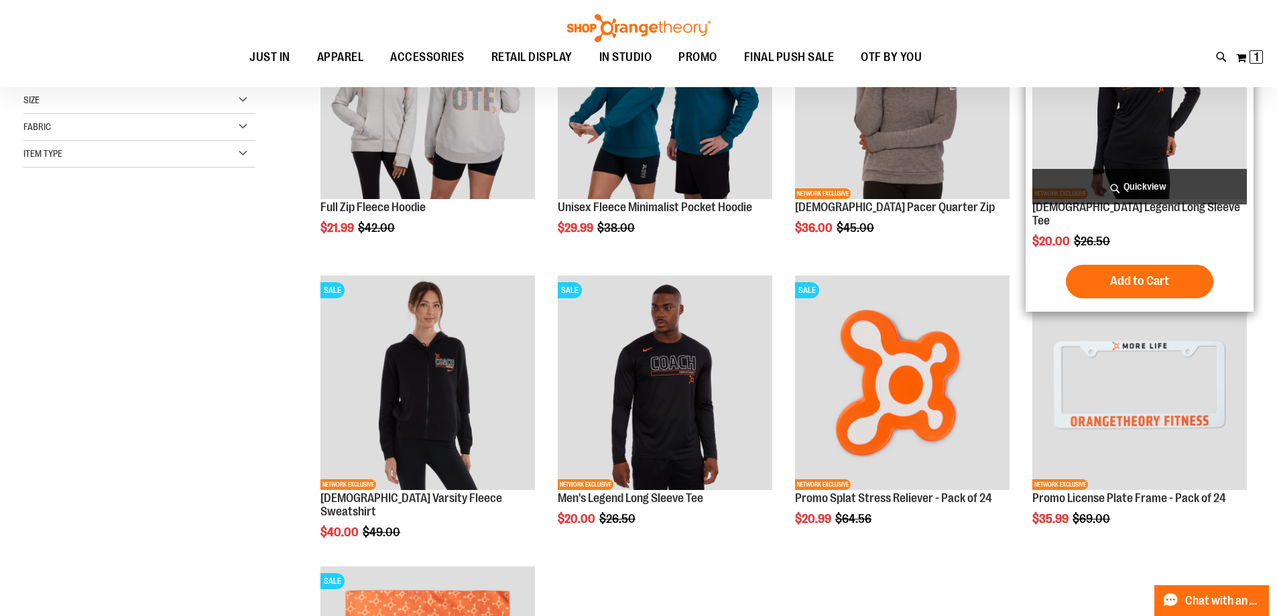
scroll to position [88, 0]
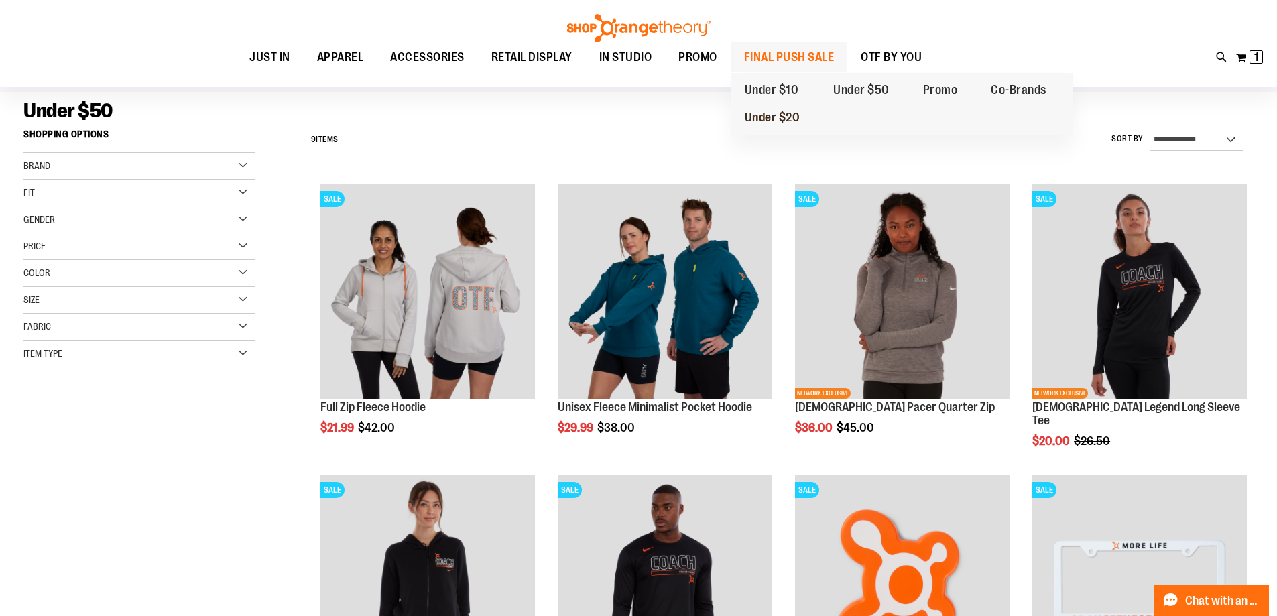
click at [783, 120] on span "Under $20" at bounding box center [773, 119] width 56 height 17
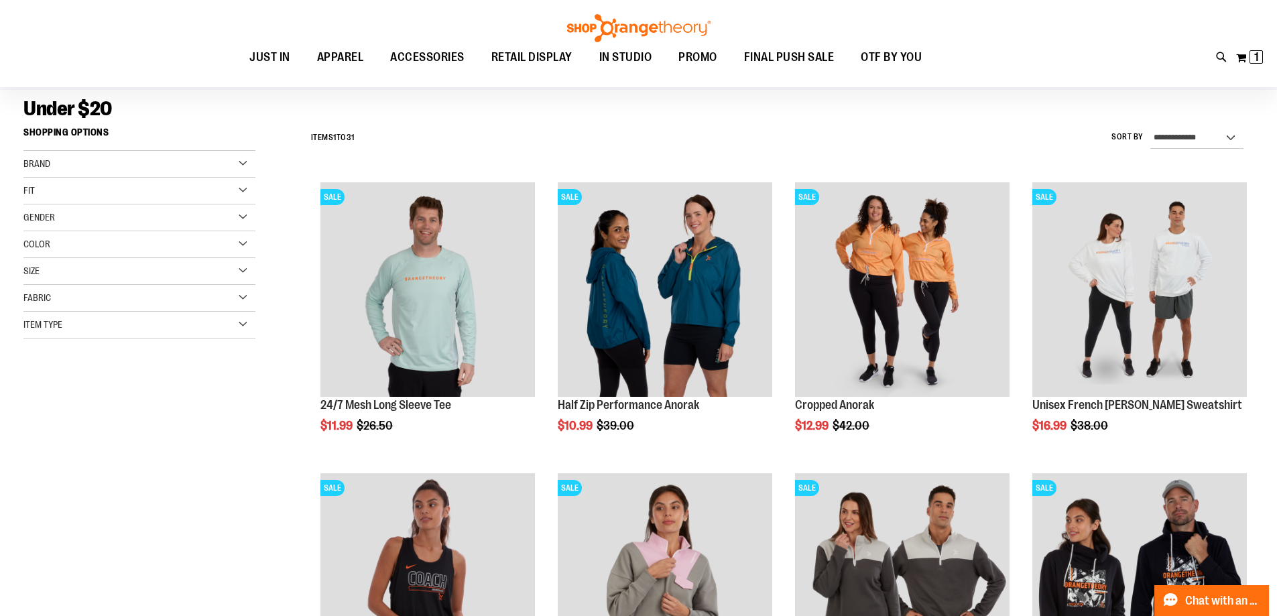
scroll to position [133, 0]
